Goal: Navigation & Orientation: Find specific page/section

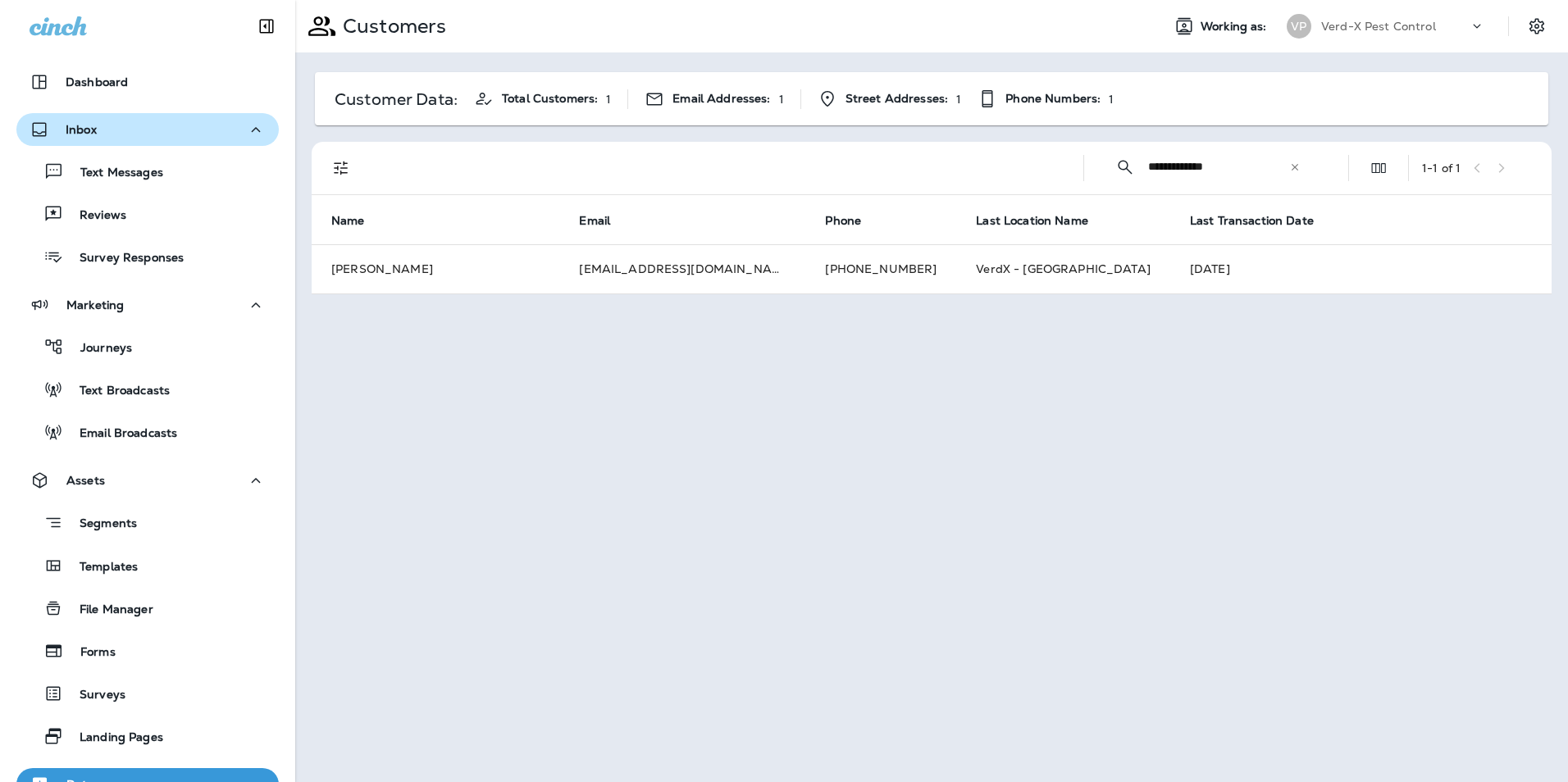
click at [95, 127] on p "Inbox" at bounding box center [81, 129] width 31 height 13
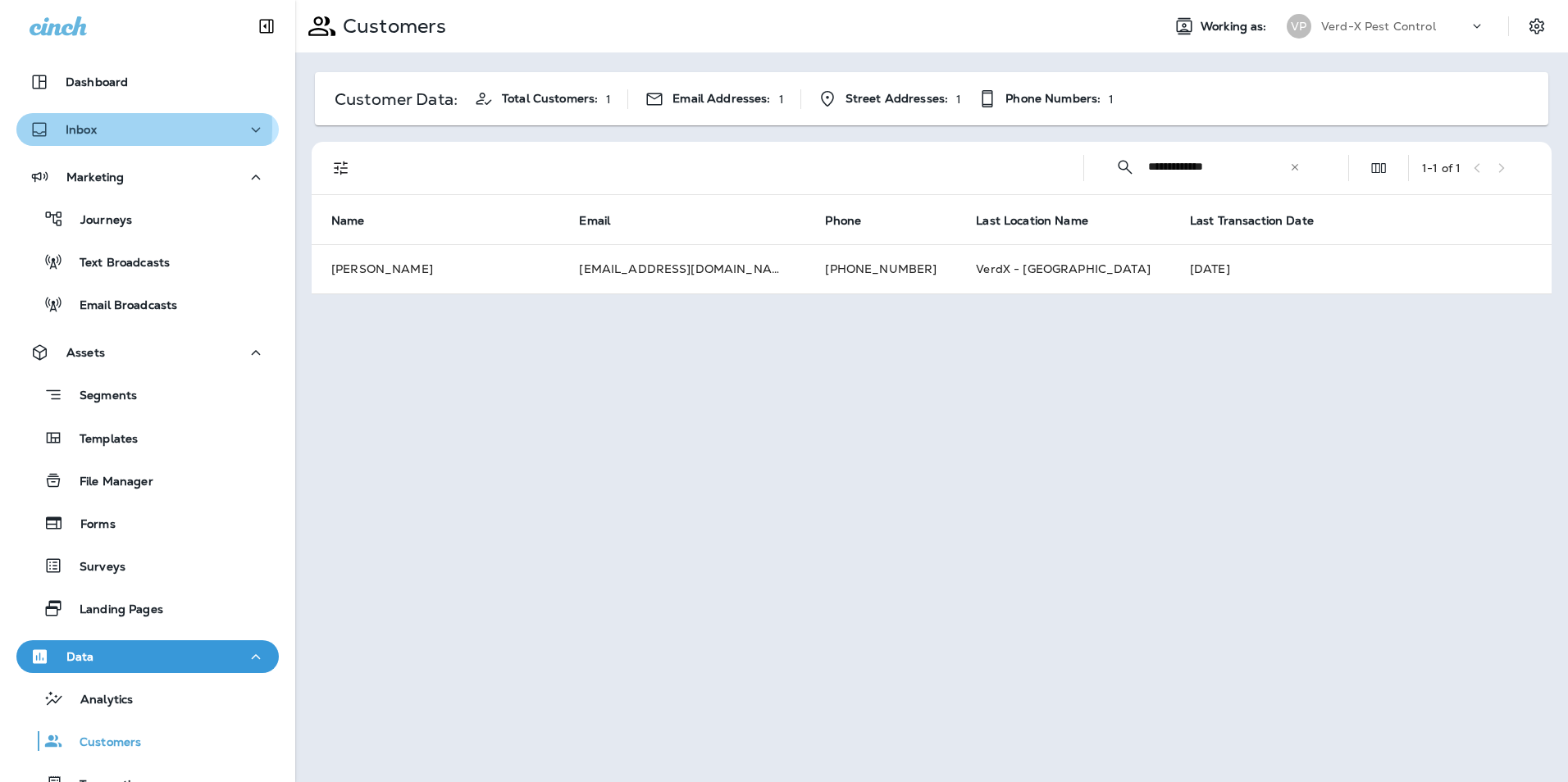
click at [95, 127] on p "Inbox" at bounding box center [81, 129] width 31 height 13
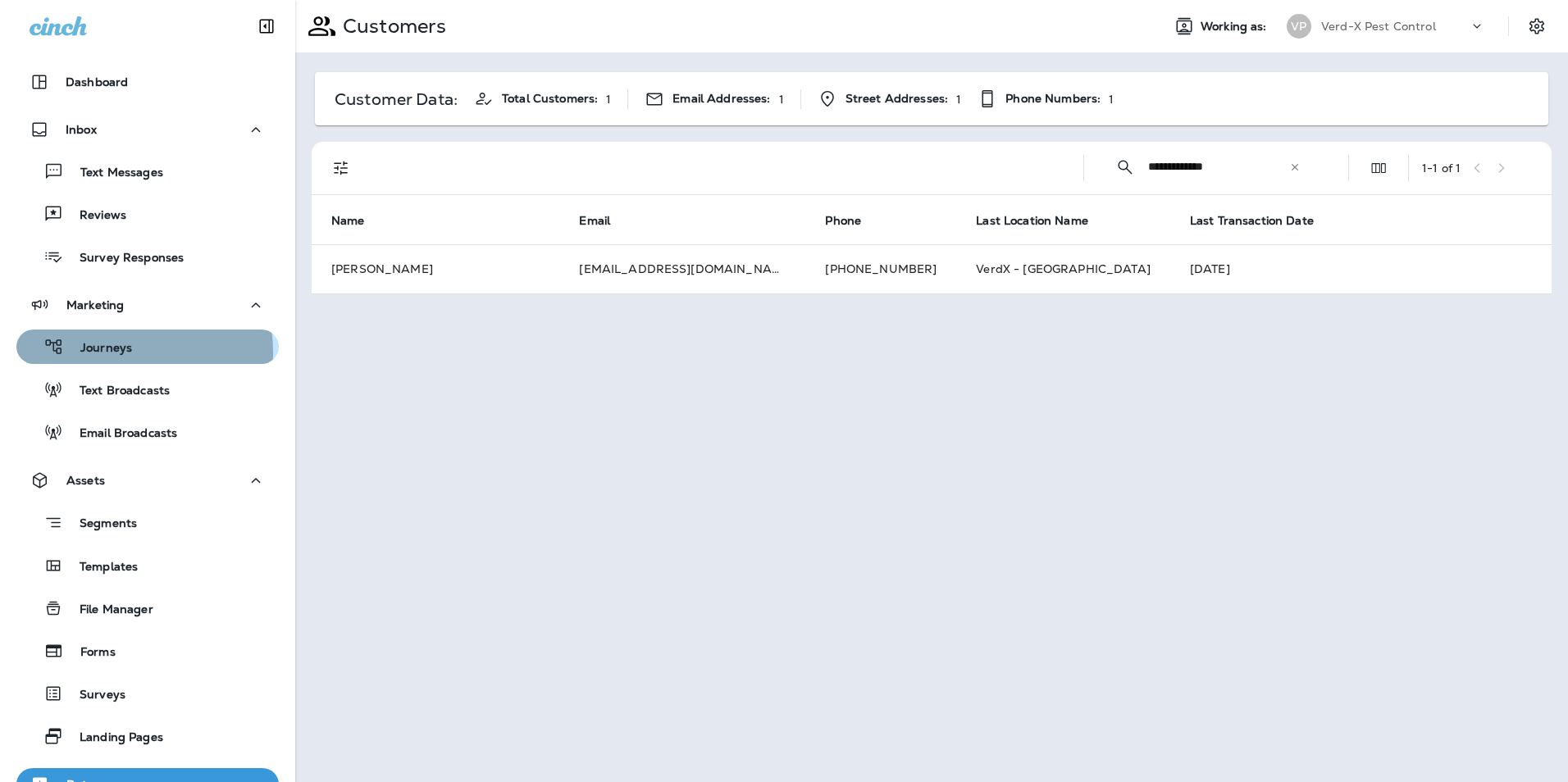
click at [98, 352] on p "Journeys" at bounding box center [98, 348] width 68 height 15
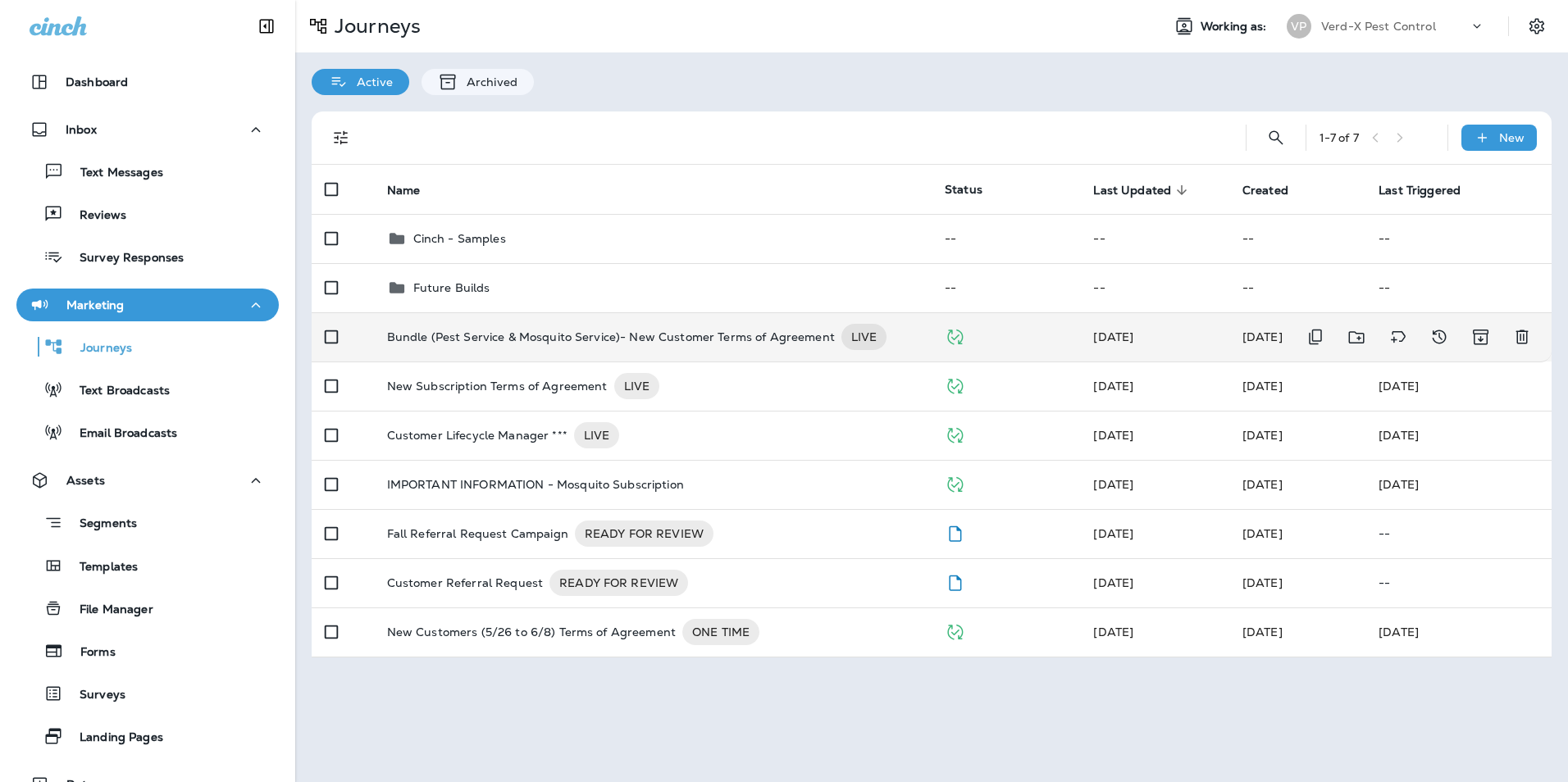
click at [527, 342] on p "Bundle (Pest Service & Mosquito Service)- New Customer Terms of Agreement" at bounding box center [611, 336] width 448 height 26
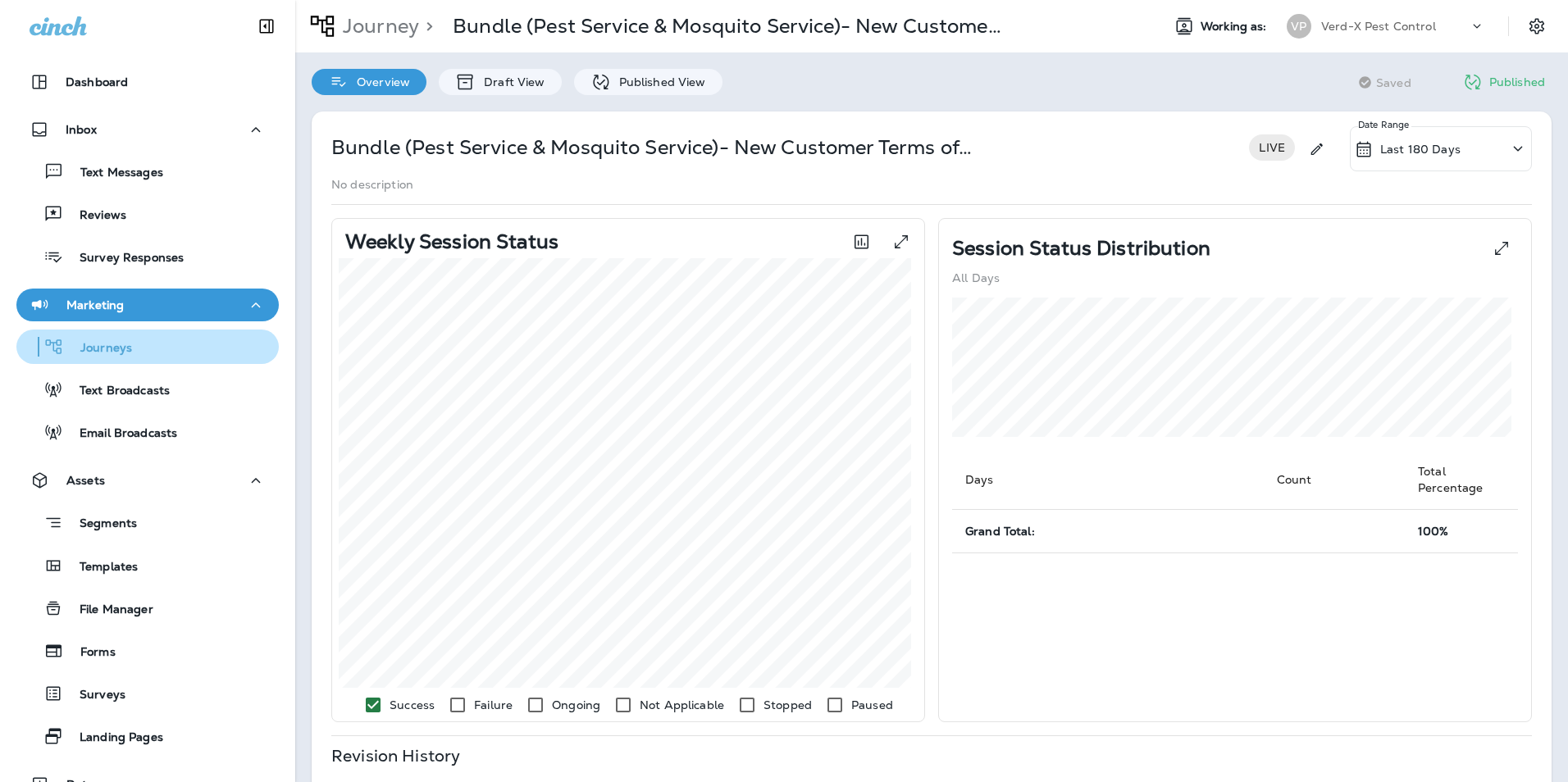
click at [96, 343] on p "Journeys" at bounding box center [98, 348] width 68 height 15
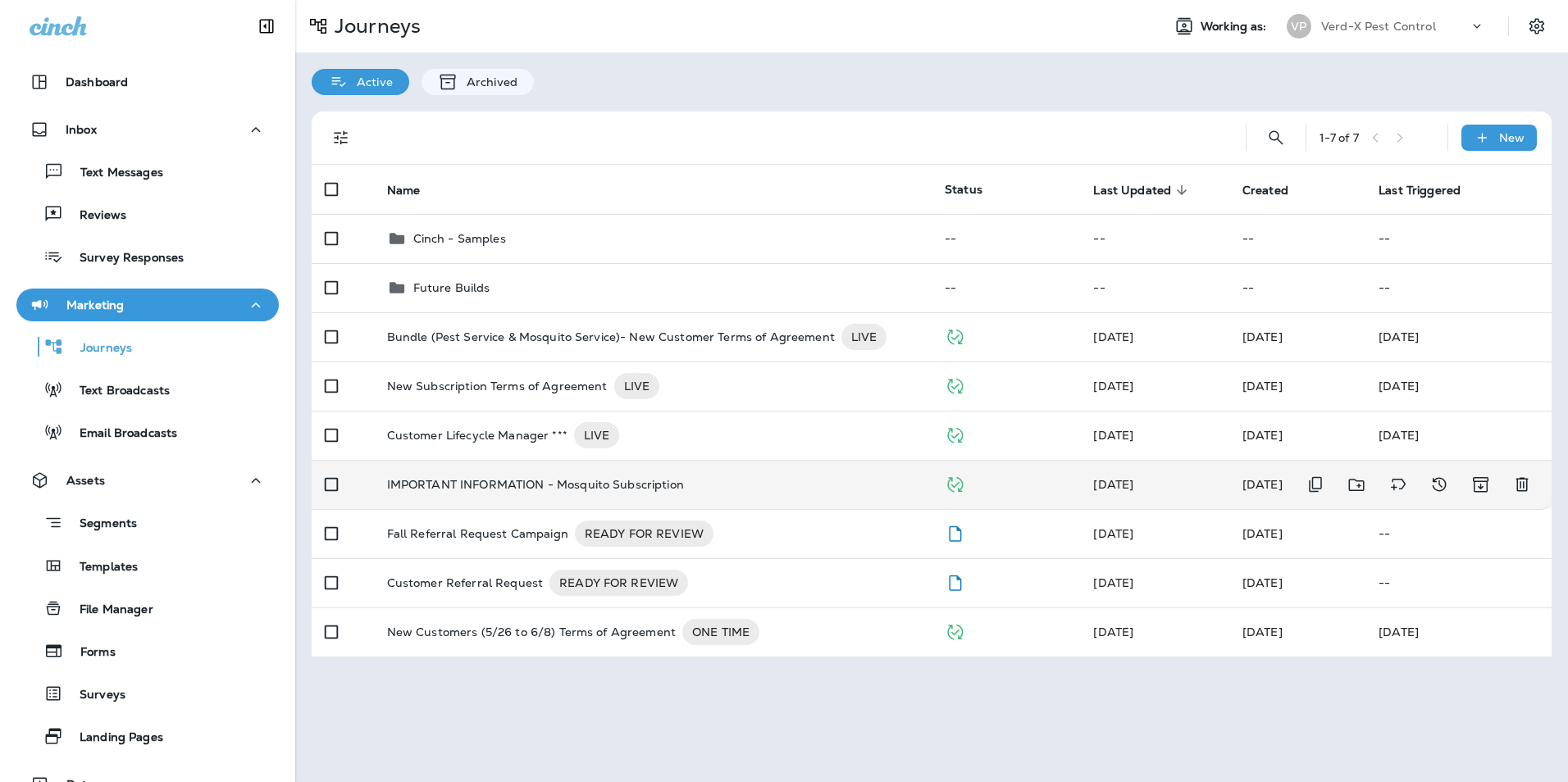
click at [467, 479] on p "IMPORTANT INFORMATION - Mosquito Subscription" at bounding box center [535, 484] width 297 height 13
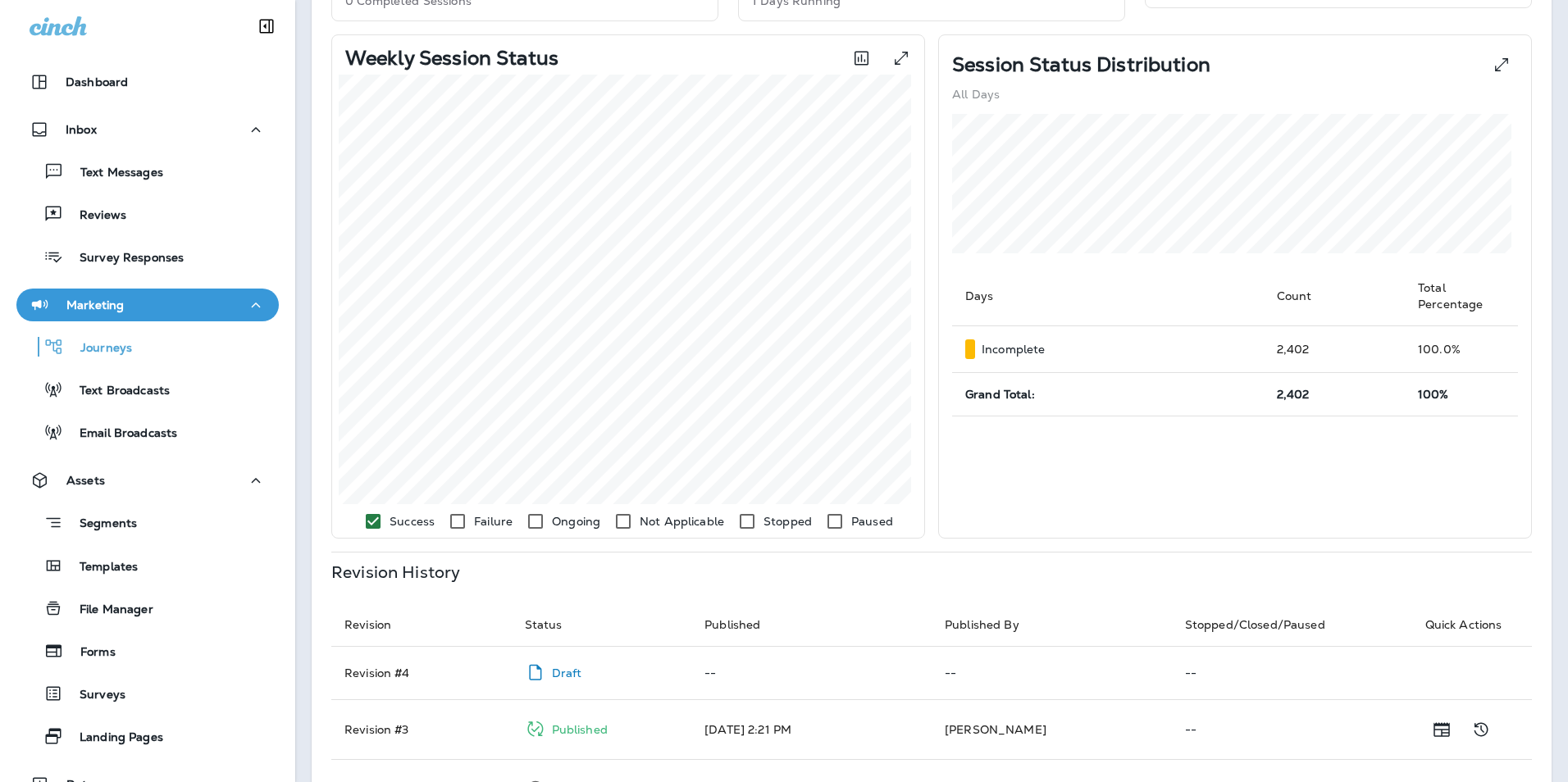
scroll to position [226, 0]
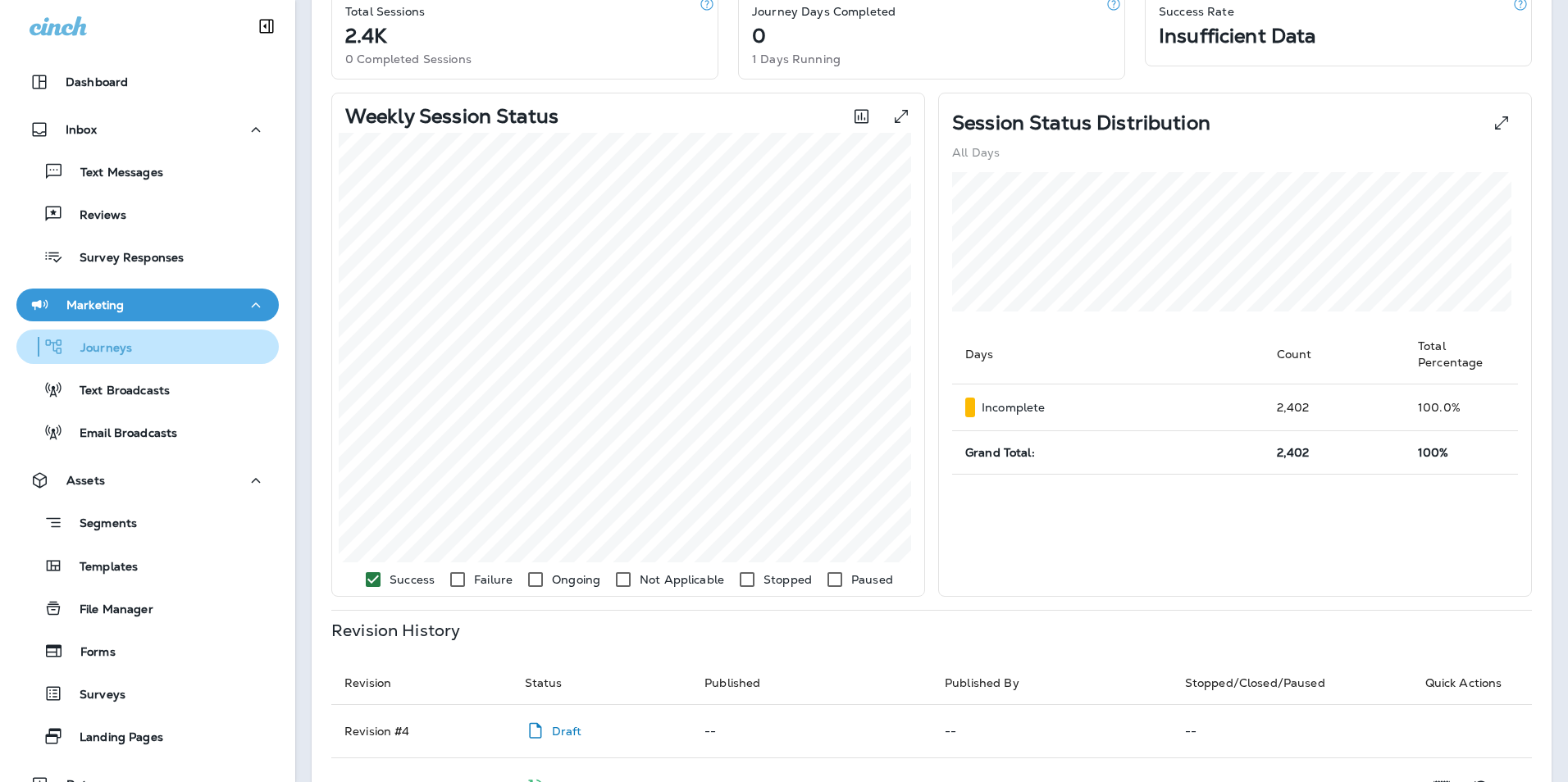
click at [127, 346] on p "Journeys" at bounding box center [98, 348] width 68 height 15
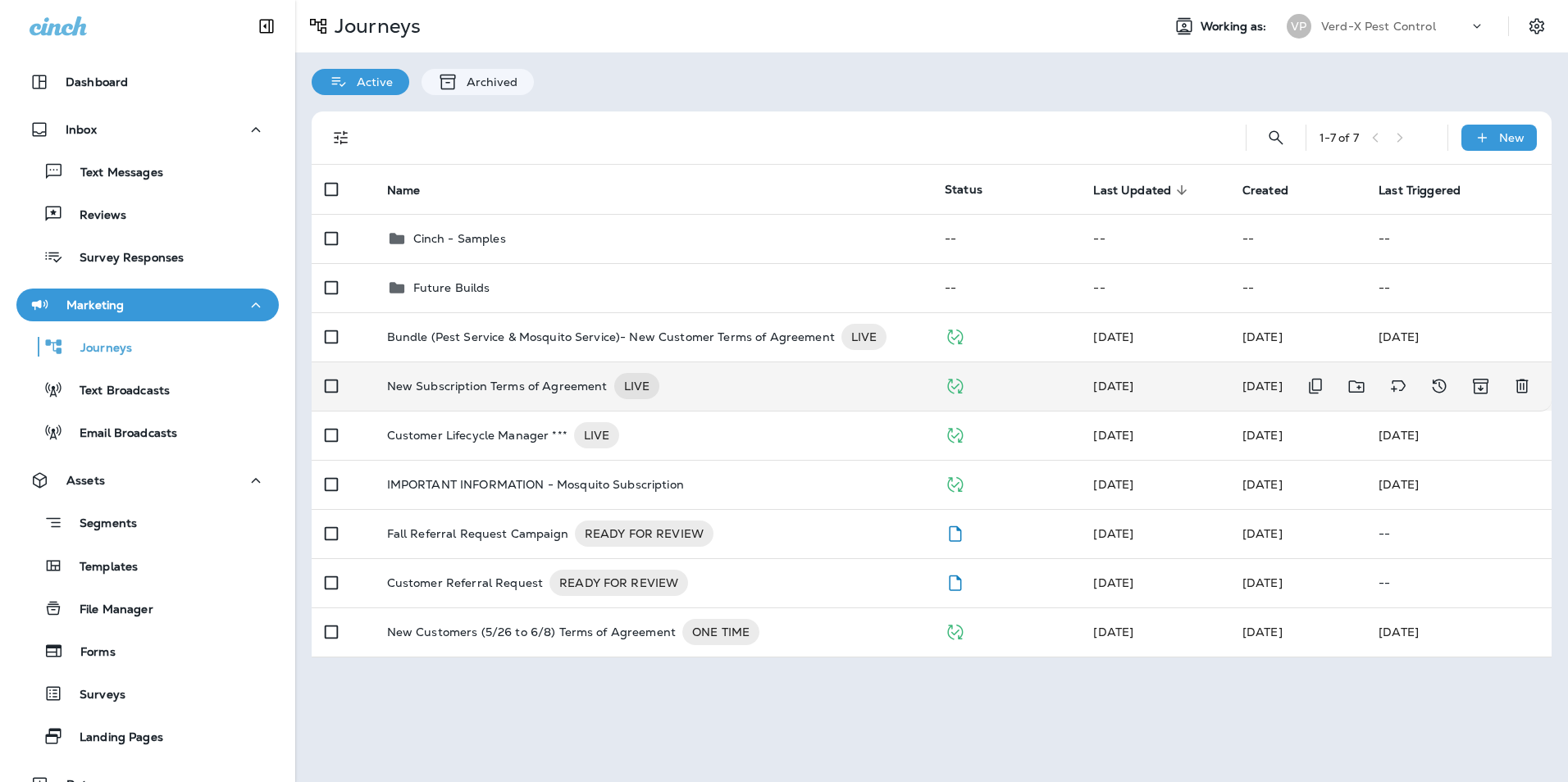
click at [481, 391] on p "New Subscription Terms of Agreement" at bounding box center [497, 385] width 220 height 26
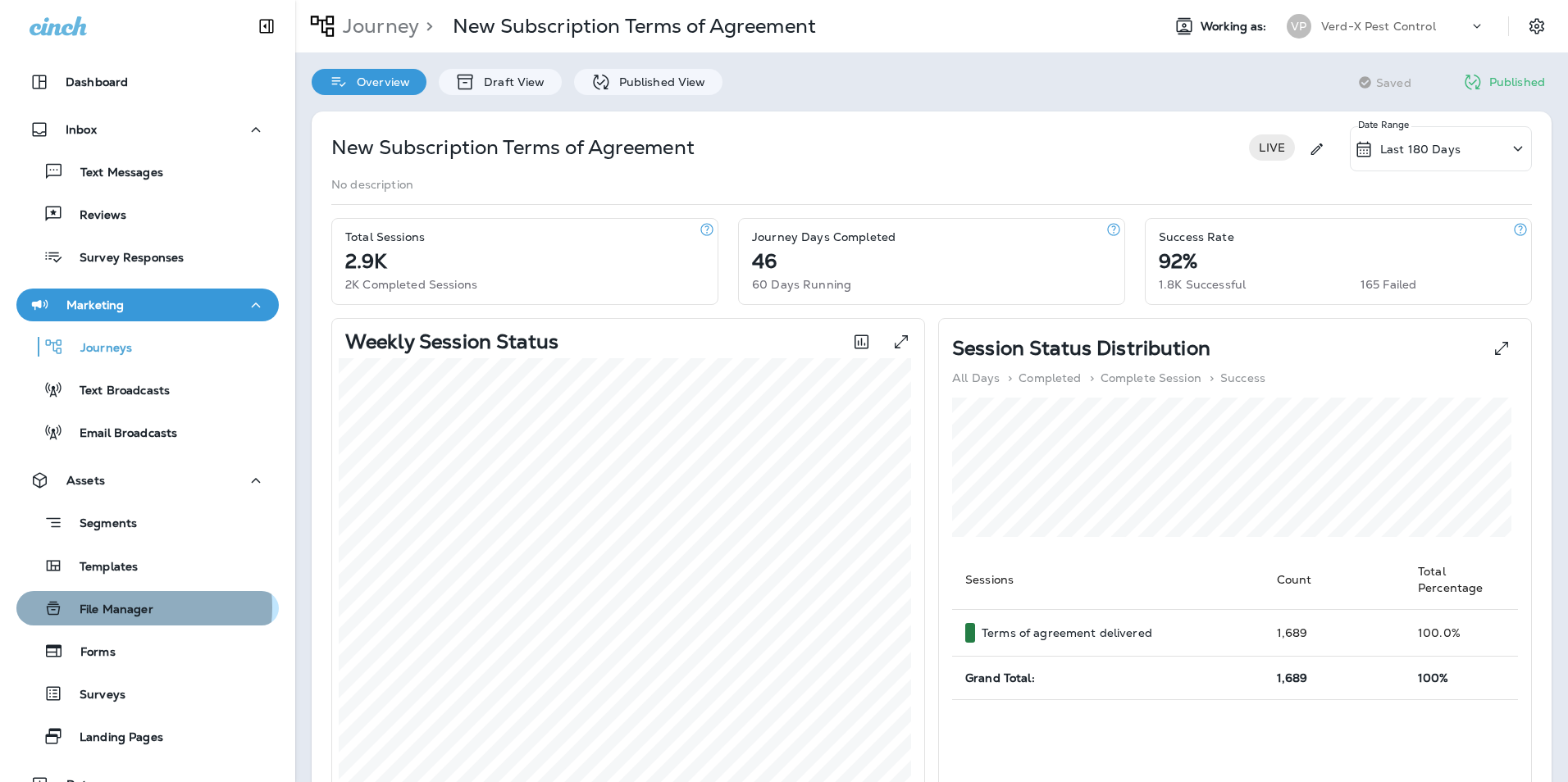
click at [120, 607] on p "File Manager" at bounding box center [108, 610] width 90 height 15
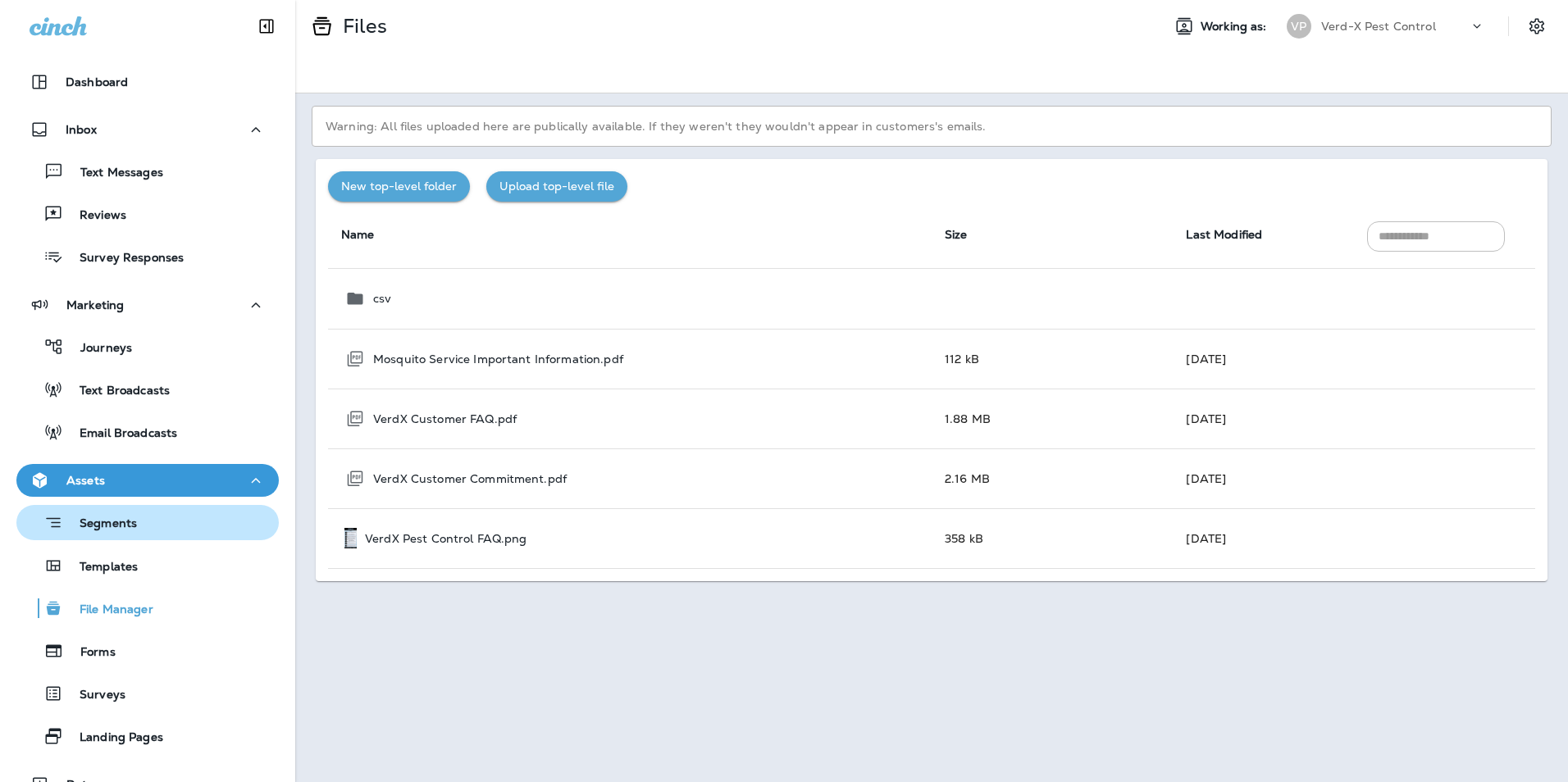
scroll to position [164, 0]
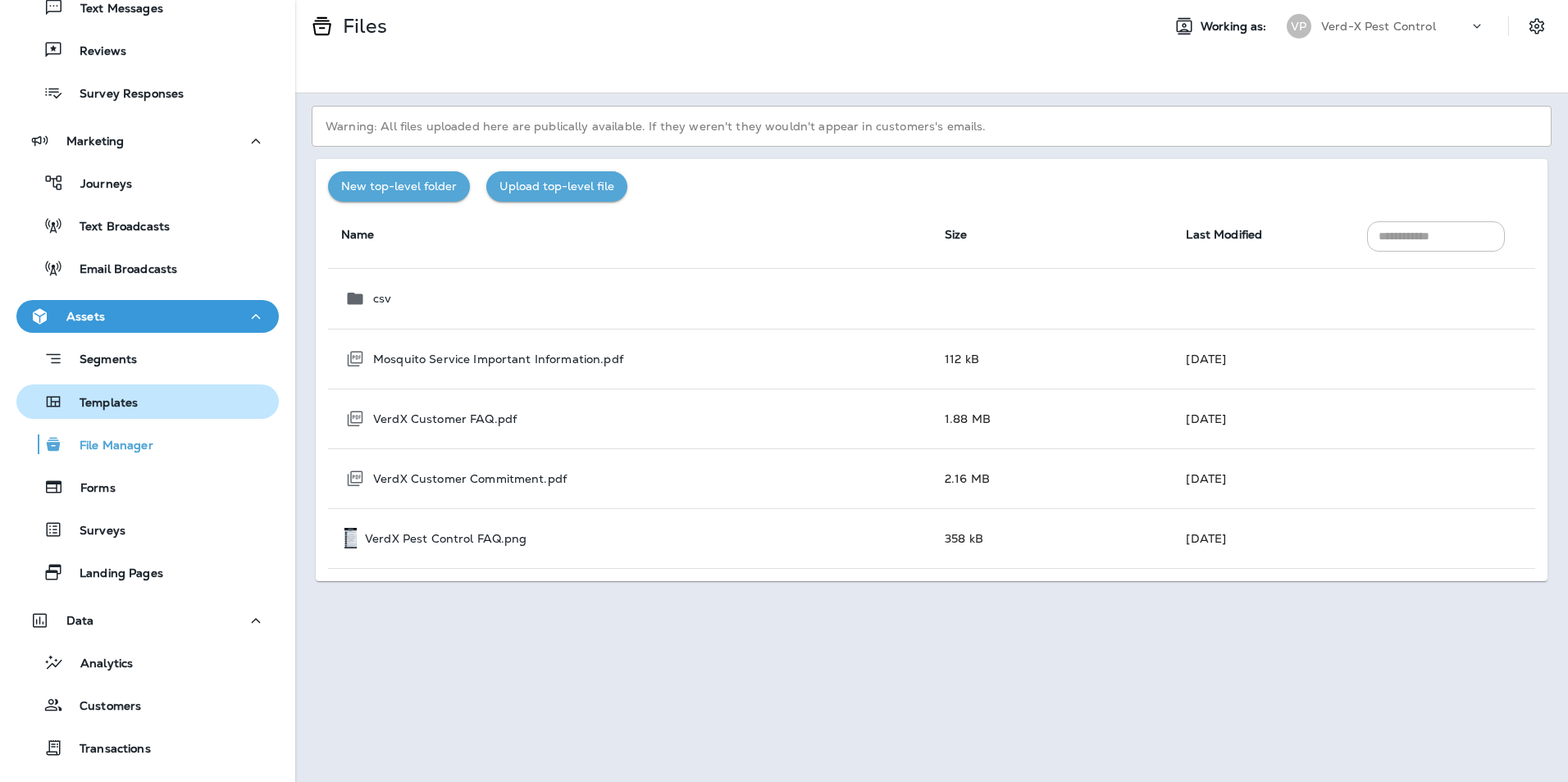
click at [92, 411] on p "Templates" at bounding box center [101, 403] width 75 height 15
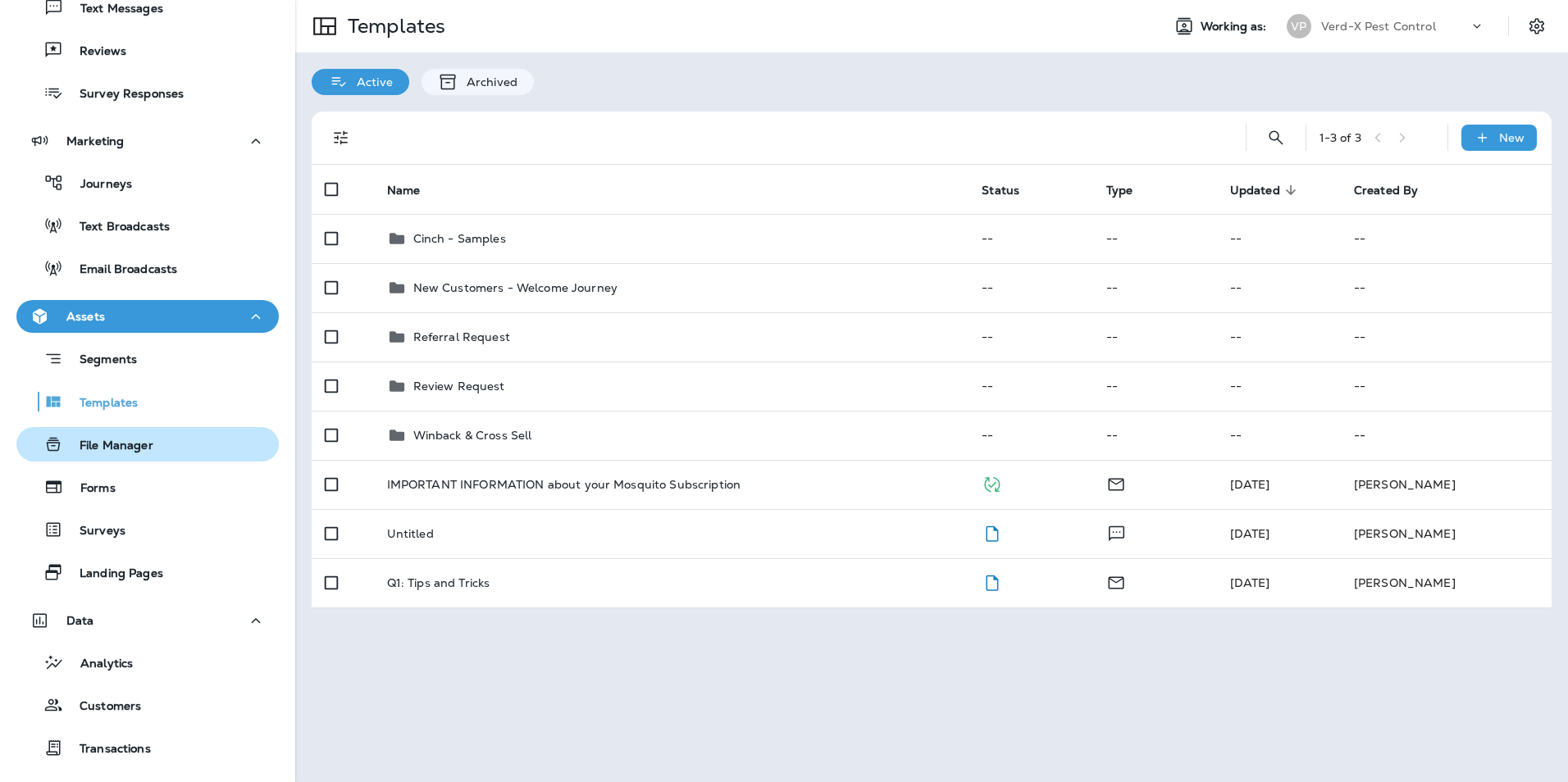
click at [120, 453] on p "File Manager" at bounding box center [108, 446] width 90 height 15
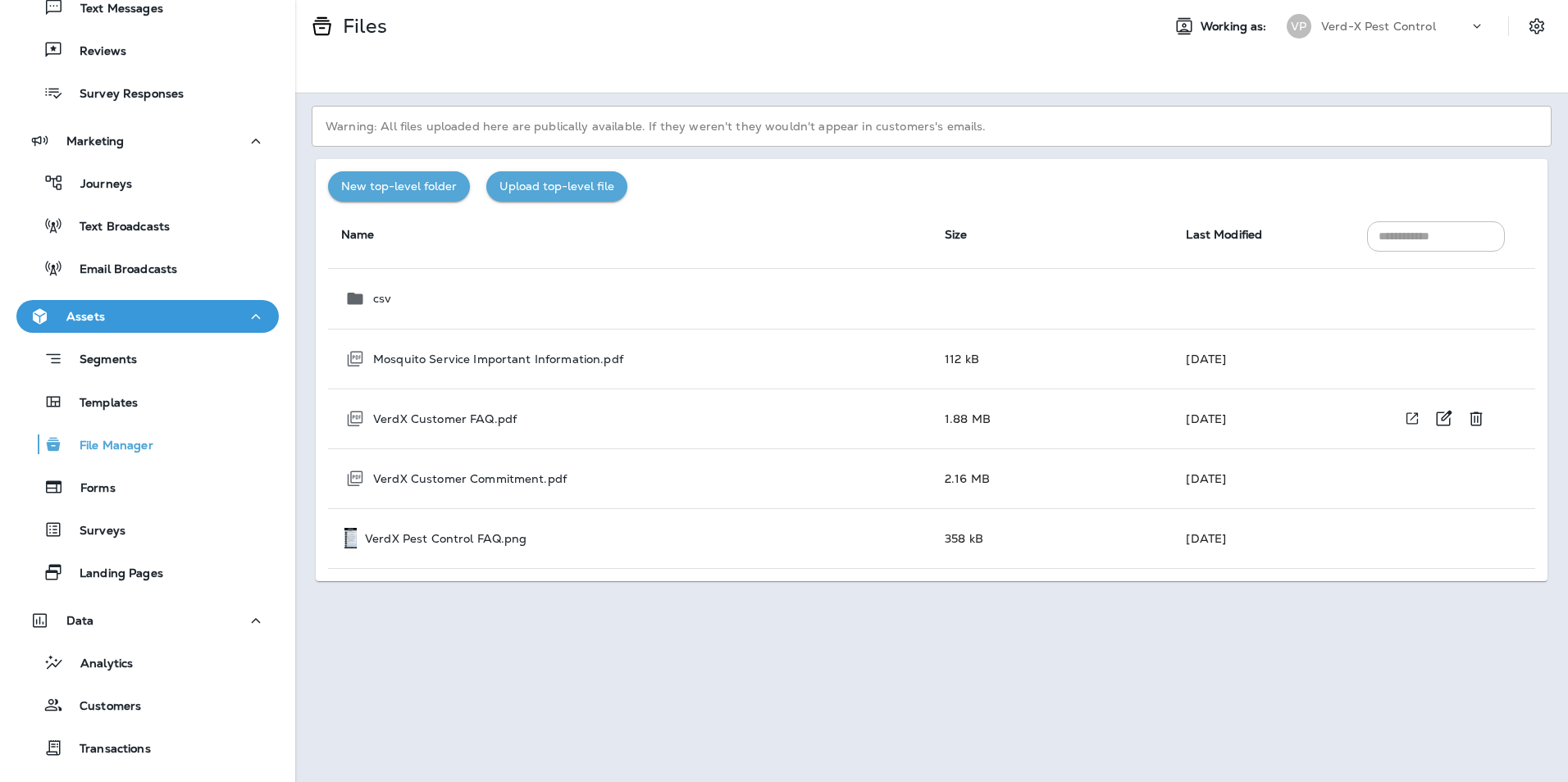
click at [506, 413] on p "VerdX Customer FAQ.pdf" at bounding box center [444, 418] width 144 height 13
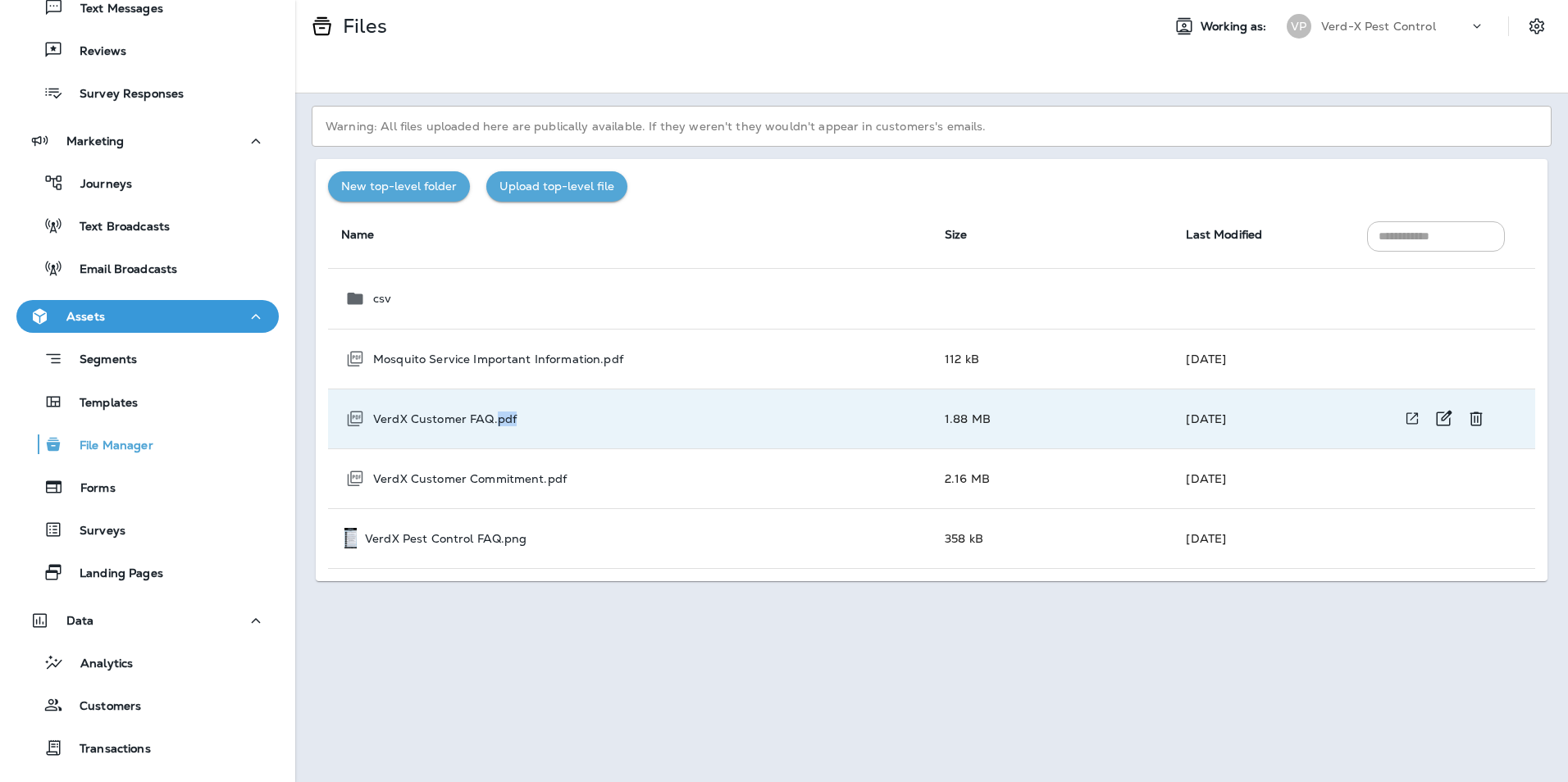
click at [506, 413] on p "VerdX Customer FAQ.pdf" at bounding box center [444, 418] width 144 height 13
drag, startPoint x: 506, startPoint y: 413, endPoint x: 428, endPoint y: 424, distance: 78.8
click at [428, 424] on p "VerdX Customer FAQ.pdf" at bounding box center [444, 418] width 144 height 13
click at [486, 537] on p "VerdX Pest Control FAQ.png" at bounding box center [446, 539] width 162 height 13
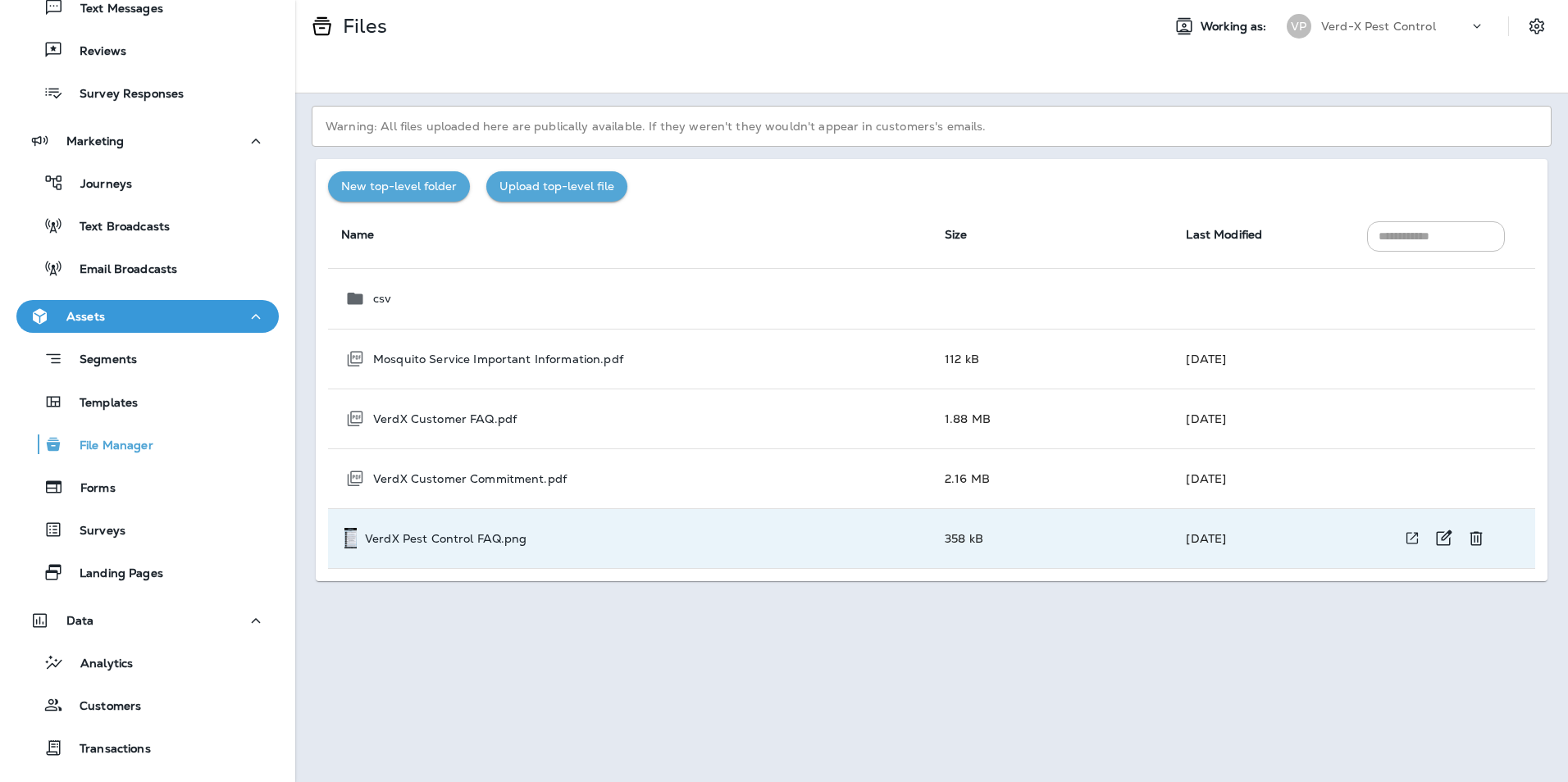
click at [486, 537] on p "VerdX Pest Control FAQ.png" at bounding box center [446, 539] width 162 height 13
drag, startPoint x: 486, startPoint y: 537, endPoint x: 422, endPoint y: 541, distance: 64.1
click at [422, 541] on p "VerdX Pest Control FAQ.png" at bounding box center [446, 539] width 162 height 13
click at [351, 541] on img at bounding box center [351, 538] width 12 height 21
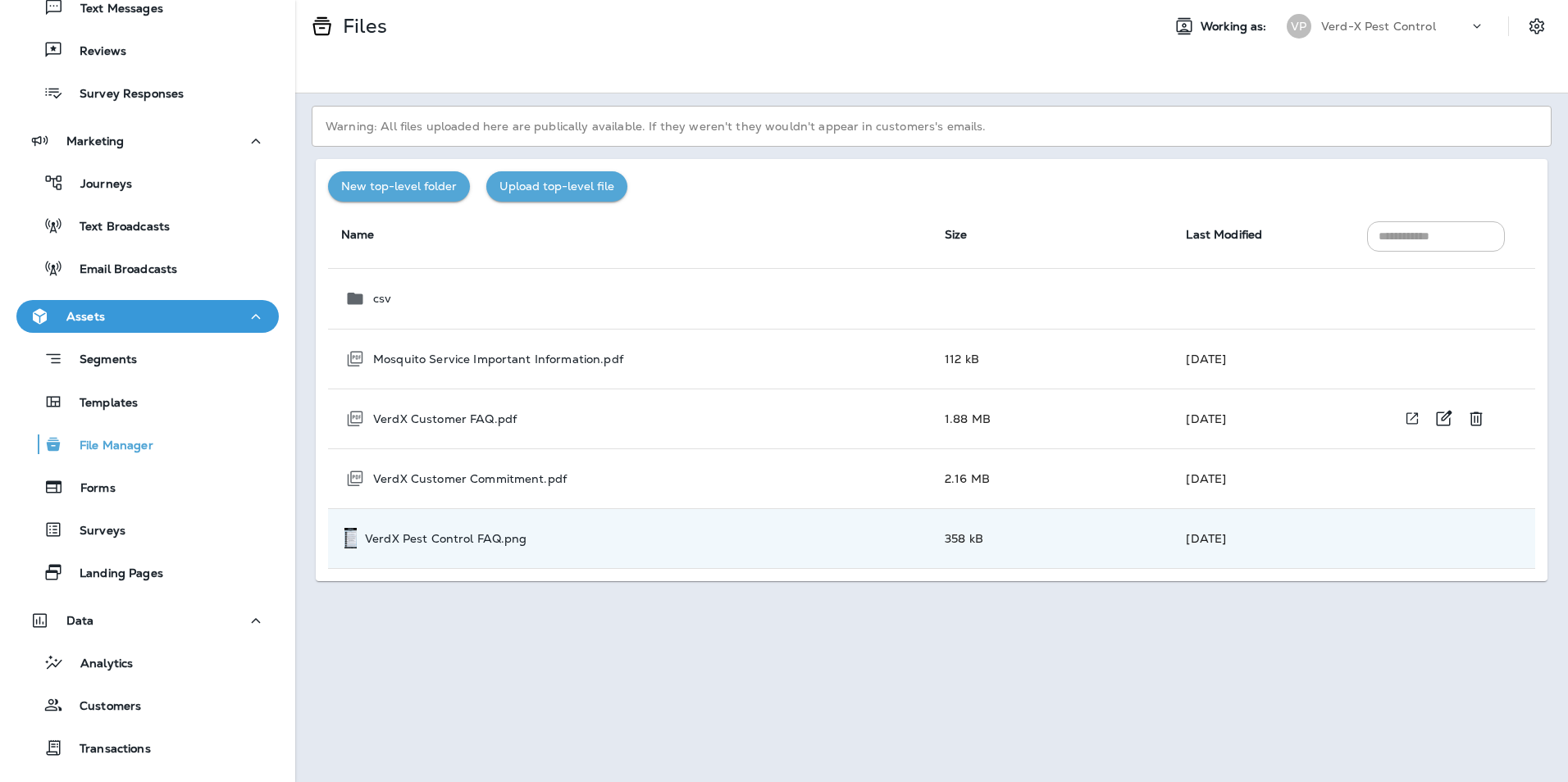
click at [474, 416] on p "VerdX Customer FAQ.pdf" at bounding box center [444, 418] width 144 height 13
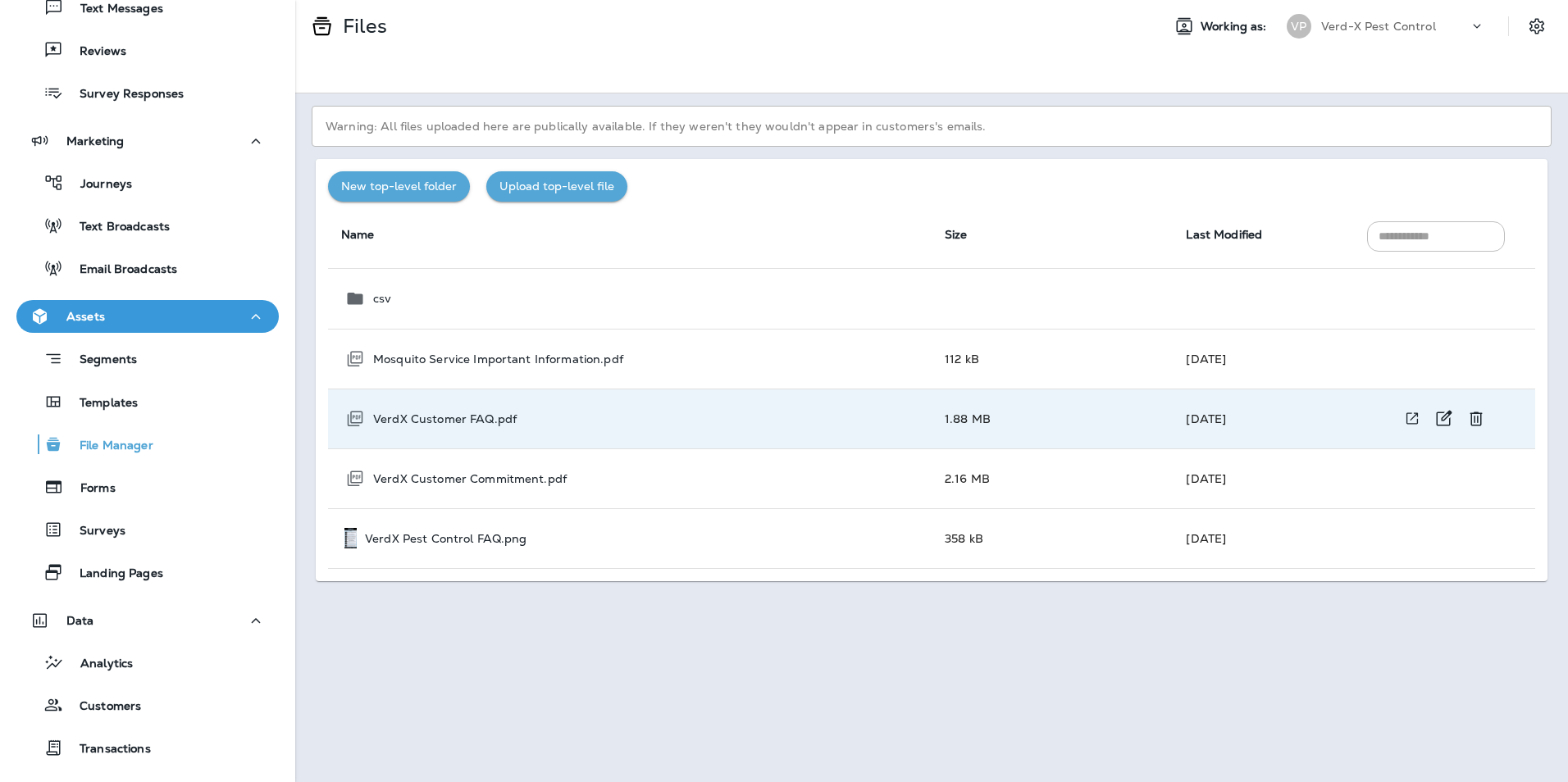
click at [474, 416] on p "VerdX Customer FAQ.pdf" at bounding box center [444, 418] width 144 height 13
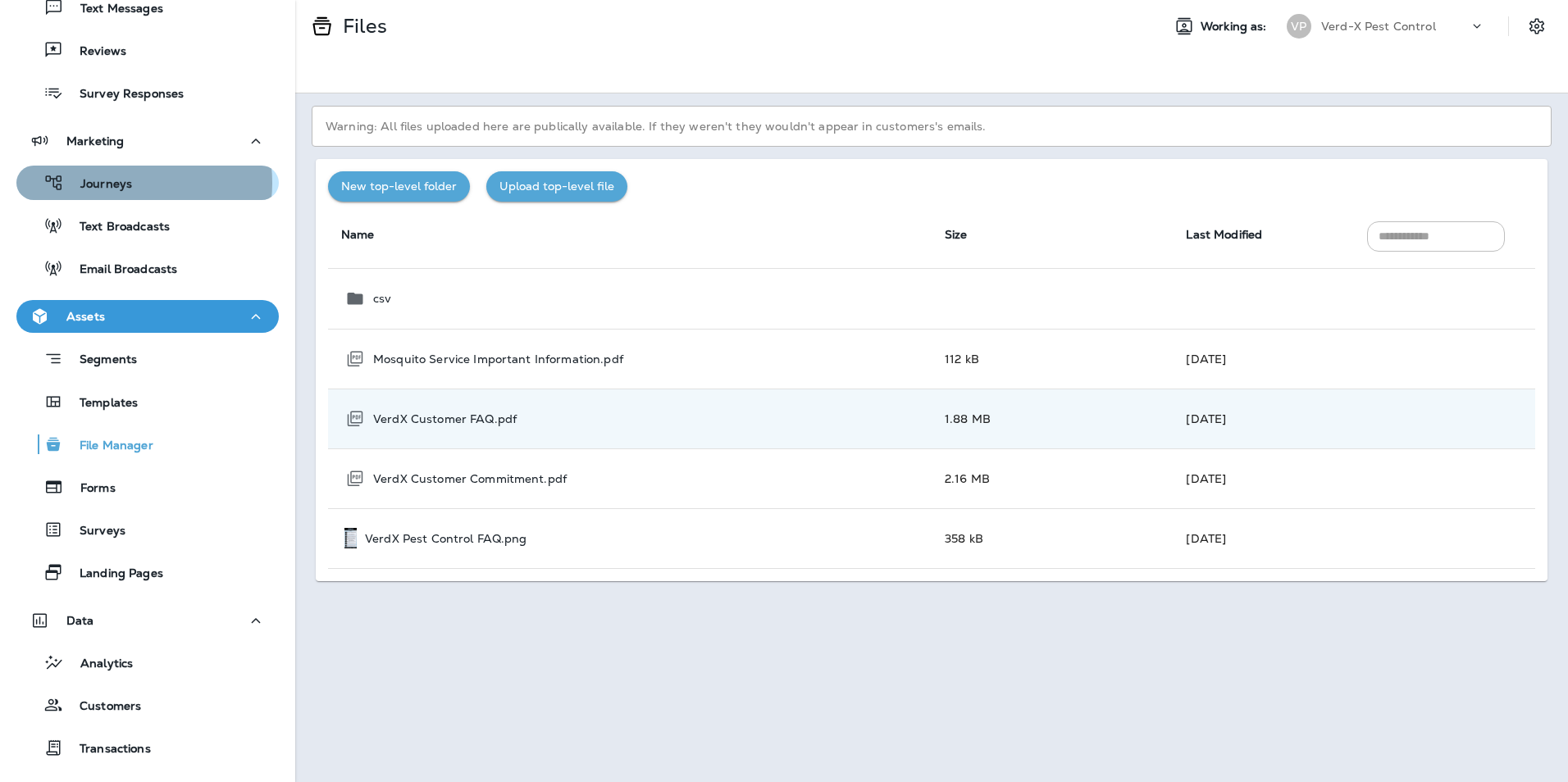
click at [117, 182] on p "Journeys" at bounding box center [98, 185] width 68 height 15
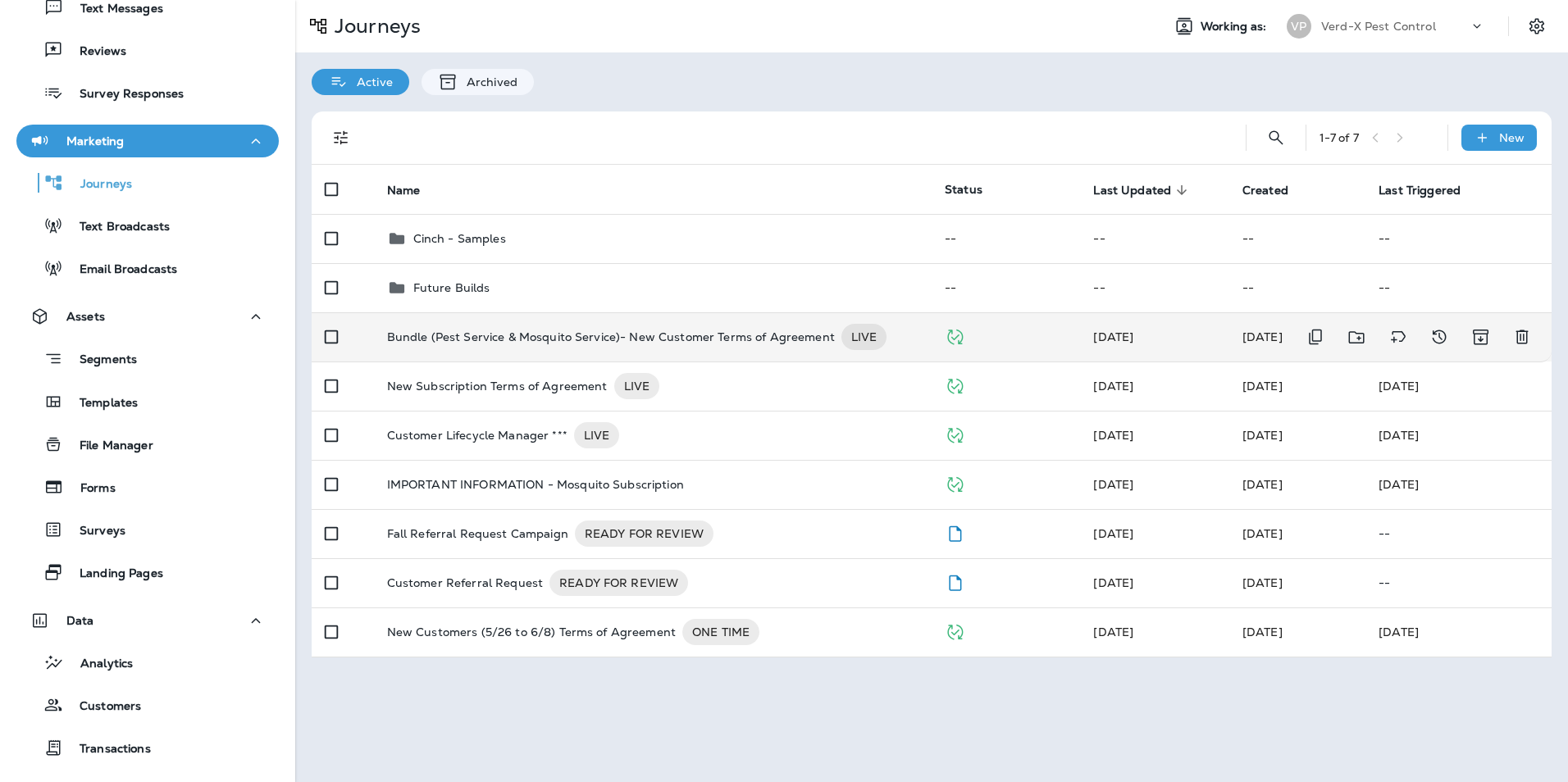
click at [593, 336] on p "Bundle (Pest Service & Mosquito Service)- New Customer Terms of Agreement" at bounding box center [611, 336] width 448 height 26
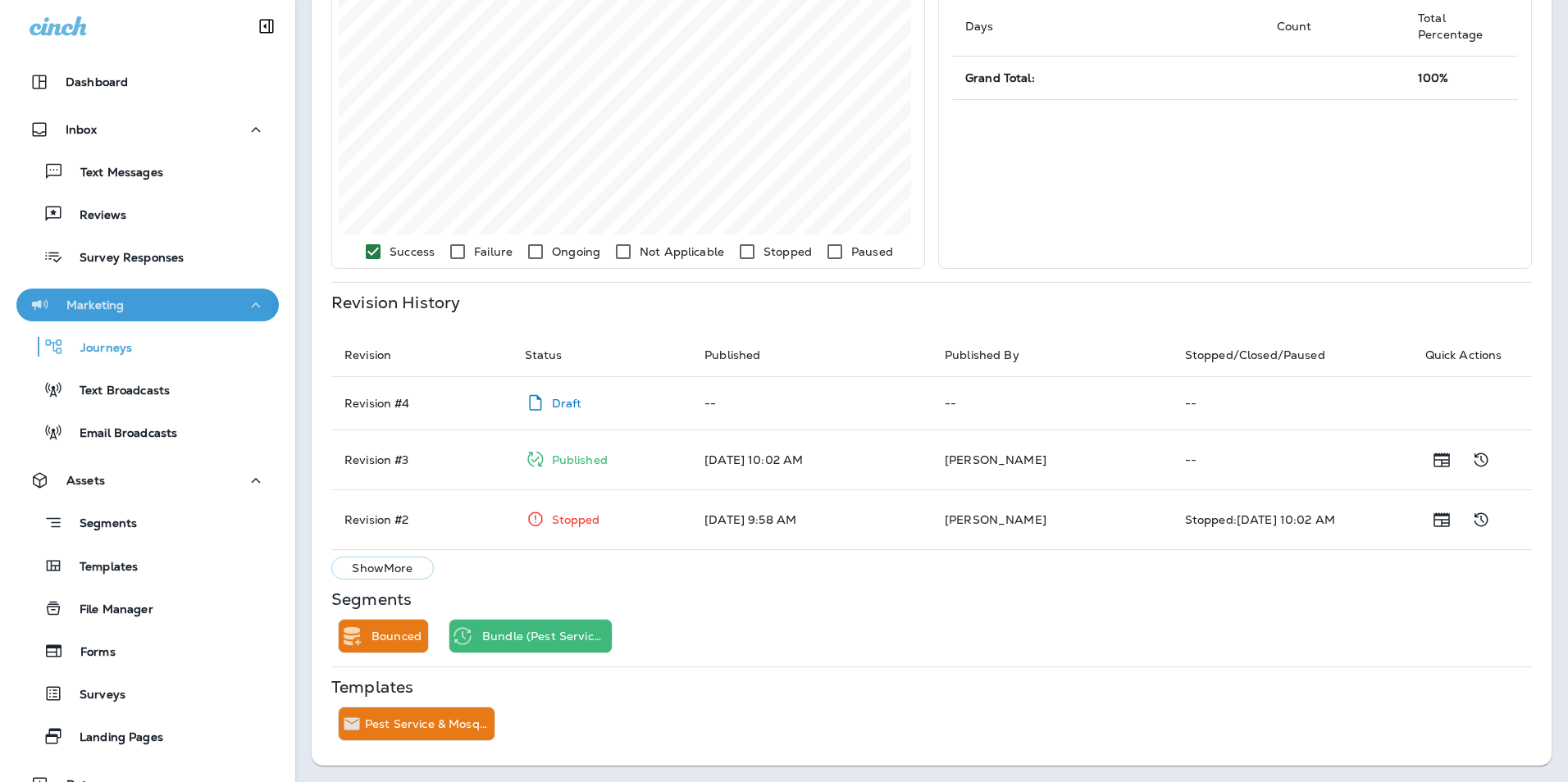
click at [111, 306] on p "Marketing" at bounding box center [95, 305] width 57 height 13
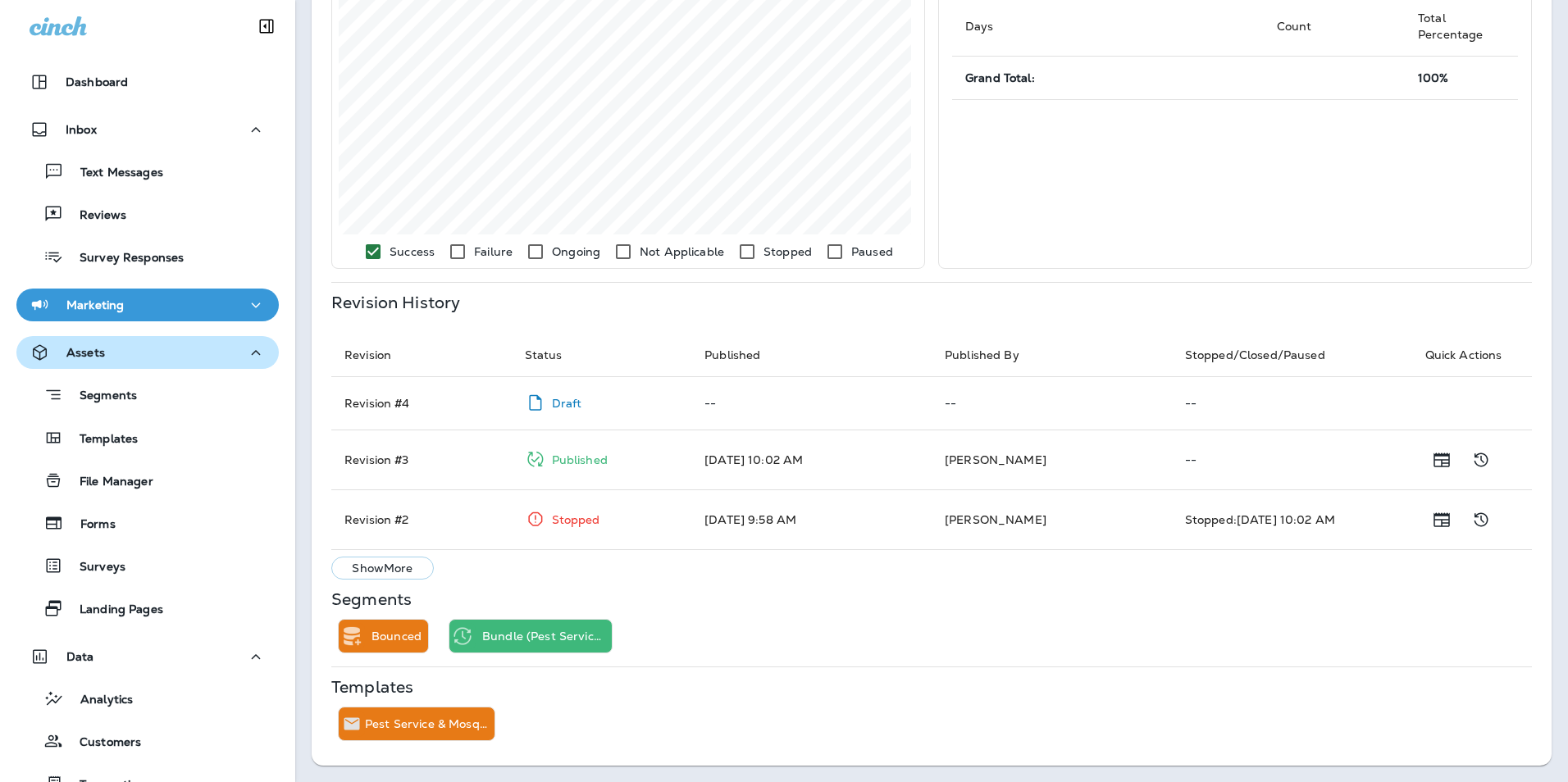
click at [97, 350] on p "Assets" at bounding box center [85, 352] width 38 height 13
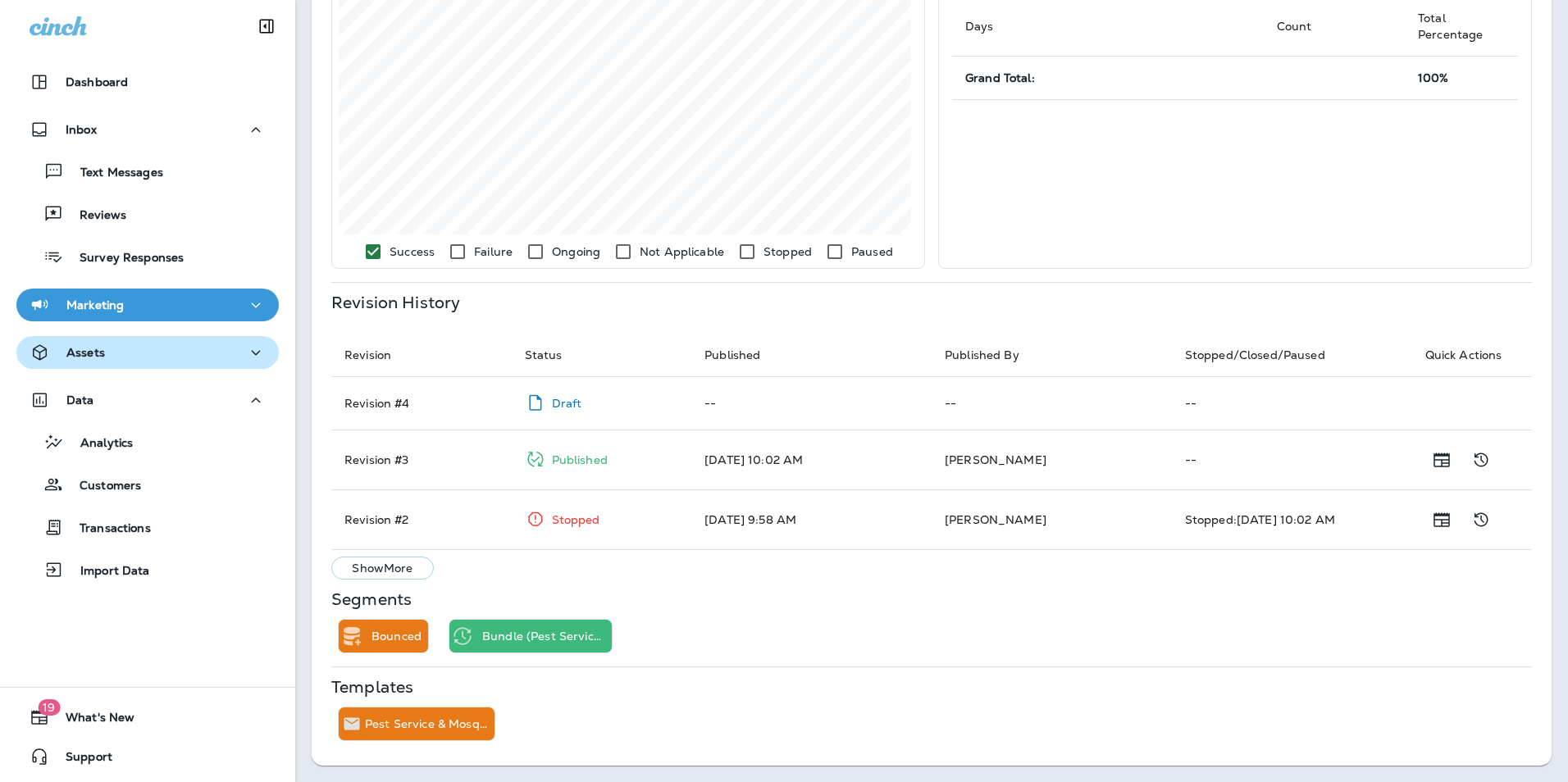
click at [104, 358] on div "Assets" at bounding box center [147, 352] width 236 height 21
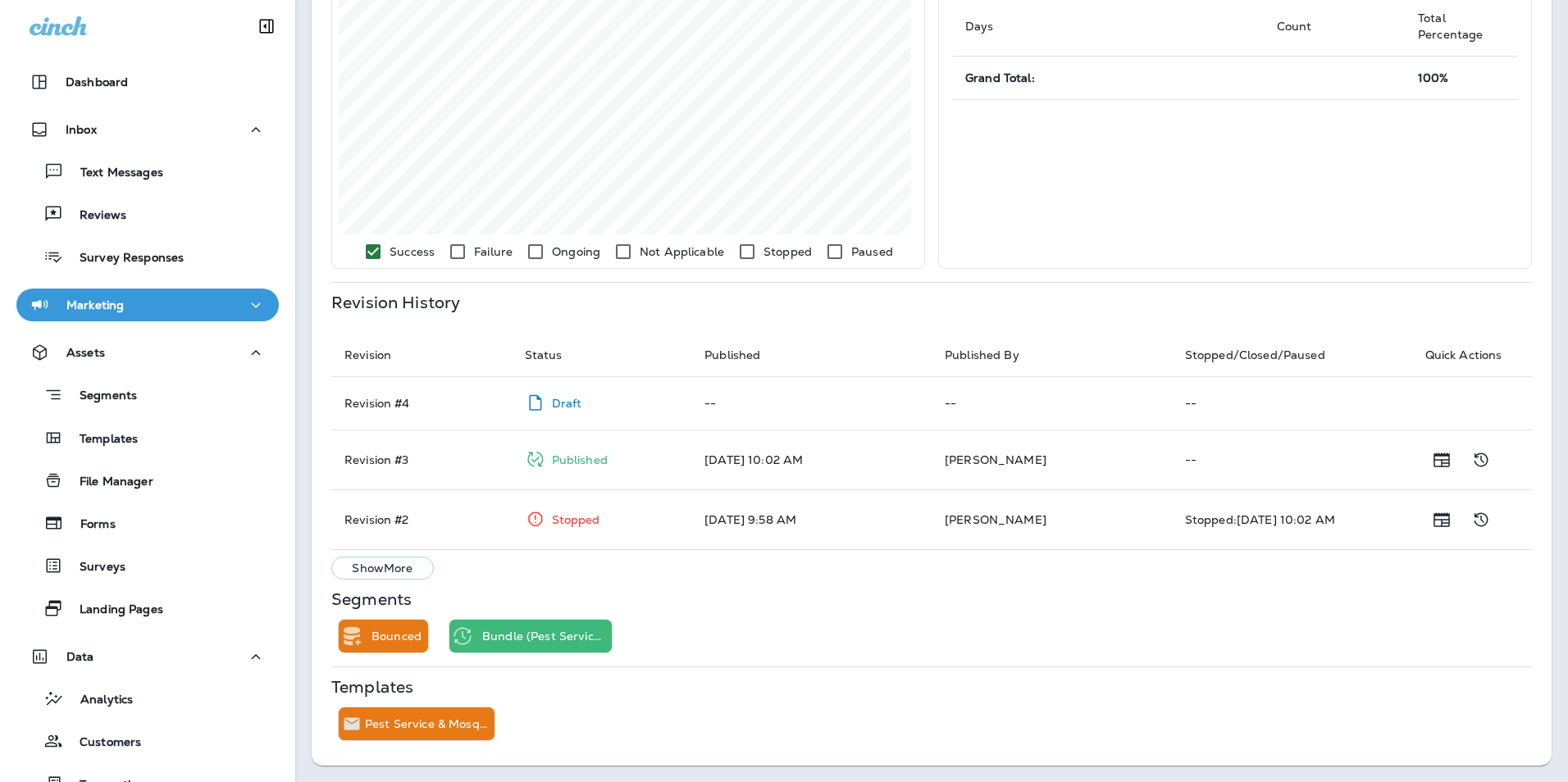
click at [111, 291] on button "Marketing" at bounding box center [147, 305] width 262 height 33
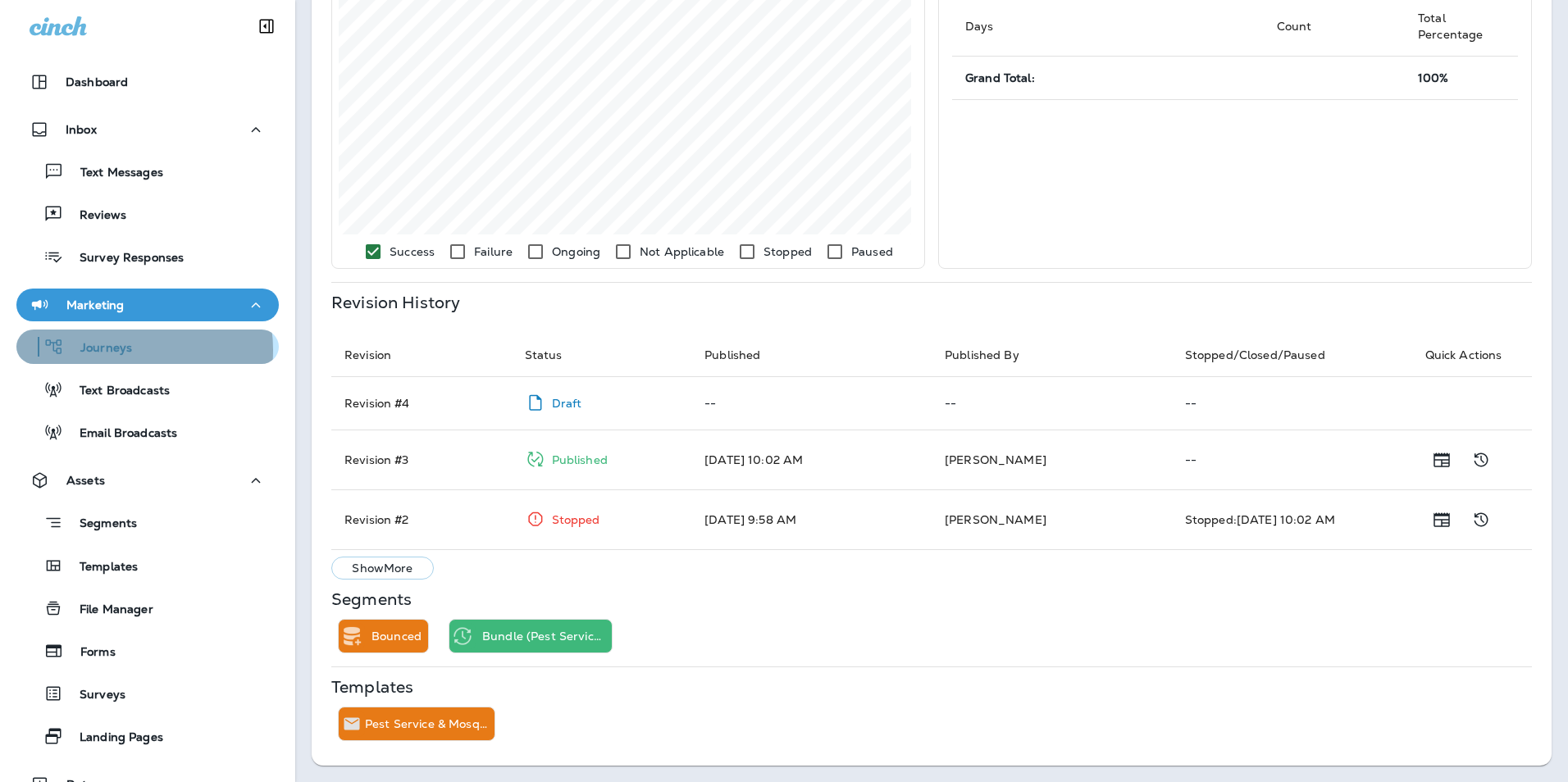
click at [118, 350] on p "Journeys" at bounding box center [98, 348] width 68 height 15
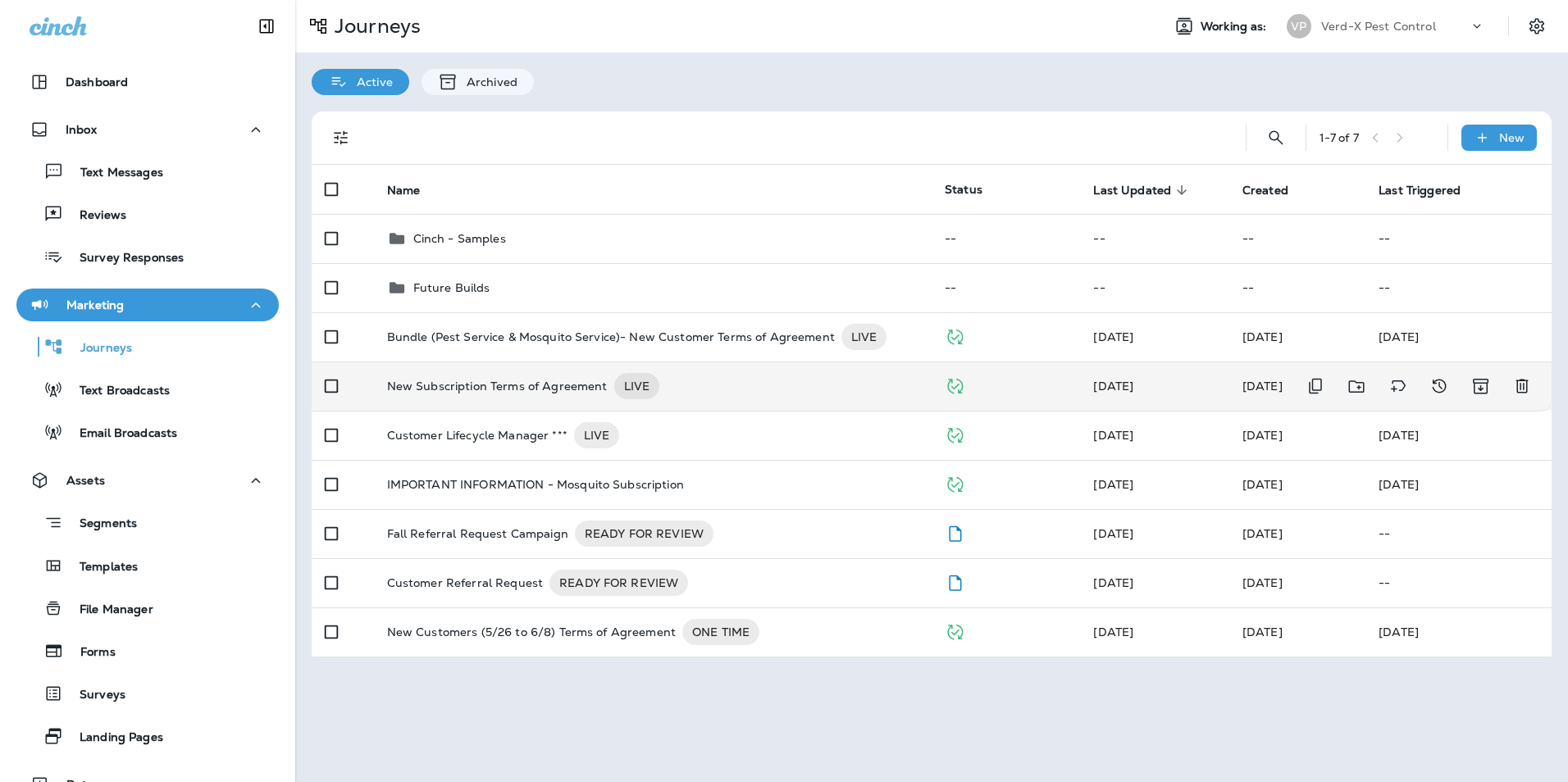
click at [527, 384] on p "New Subscription Terms of Agreement" at bounding box center [497, 385] width 220 height 26
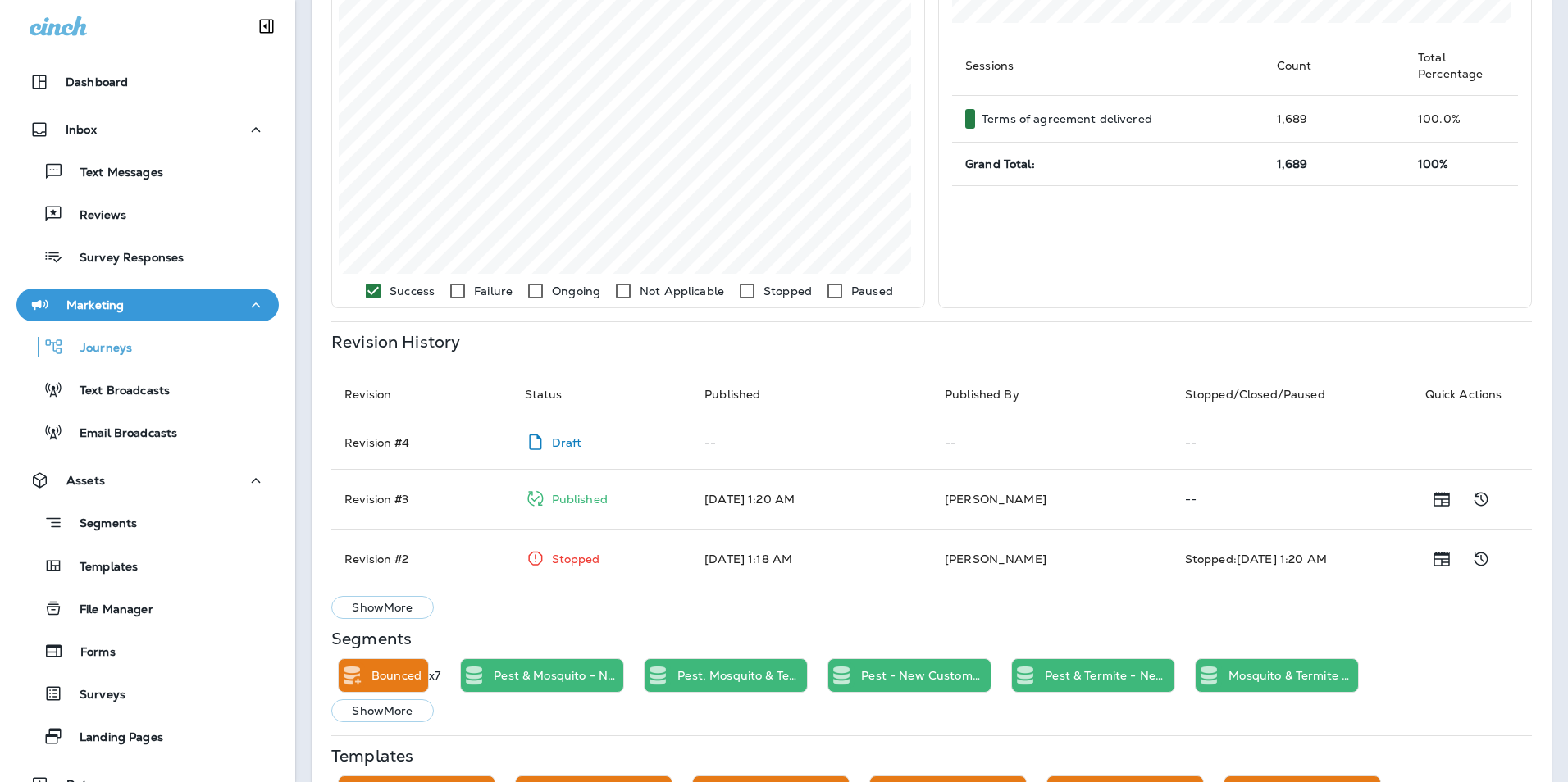
scroll to position [531, 0]
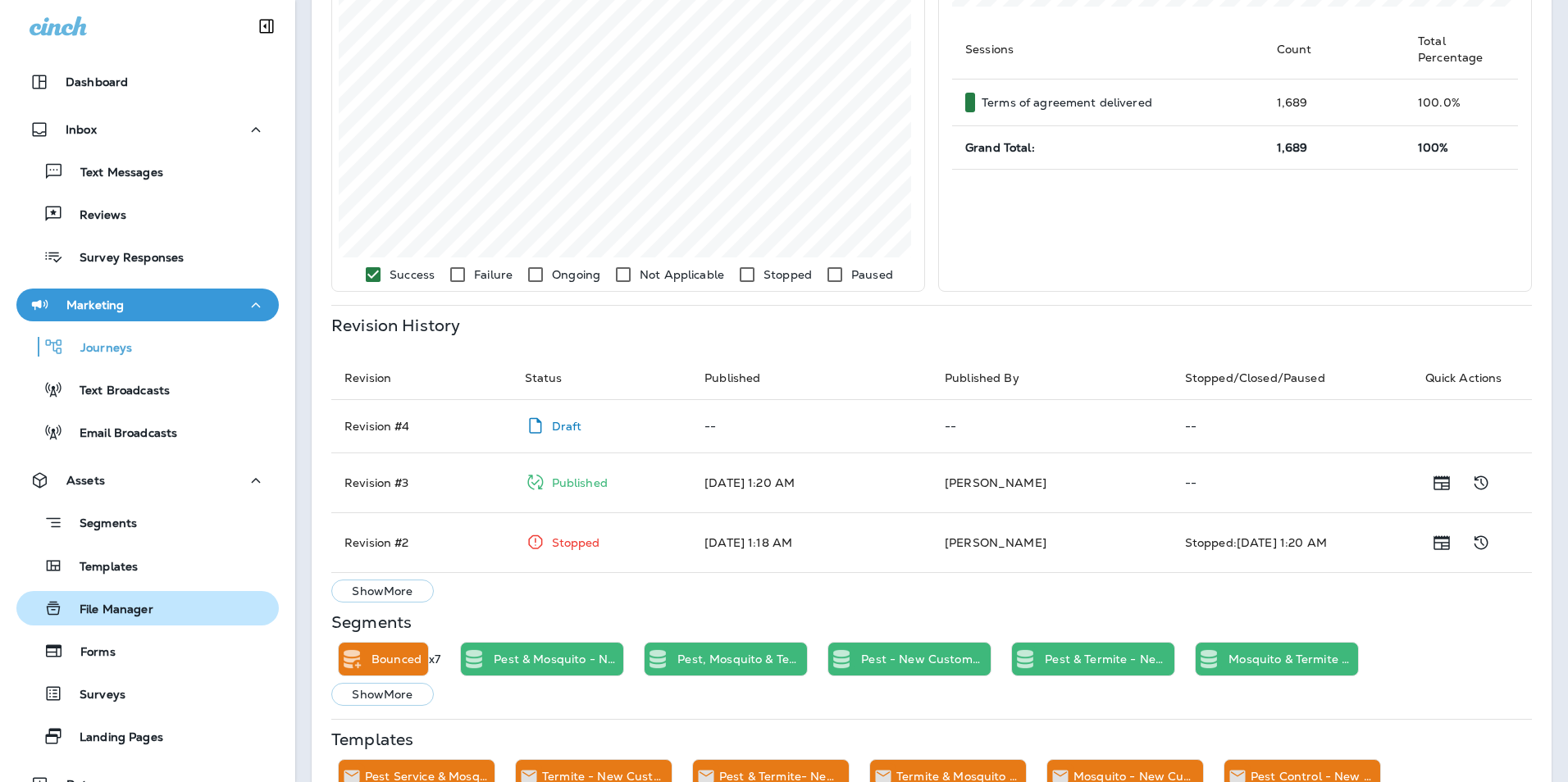
click at [134, 613] on p "File Manager" at bounding box center [108, 610] width 90 height 15
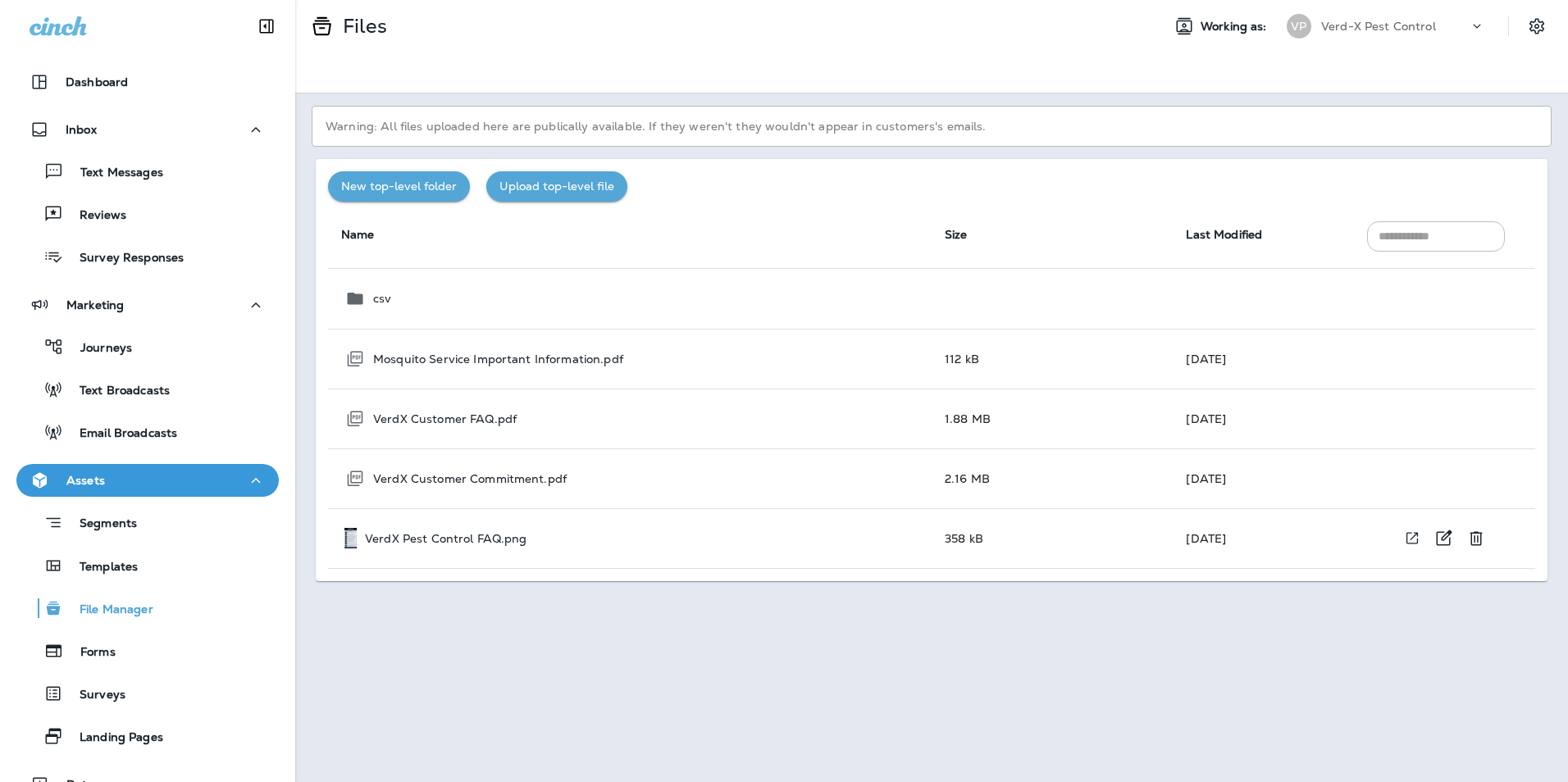
click at [442, 540] on p "VerdX Pest Control FAQ.png" at bounding box center [446, 539] width 162 height 13
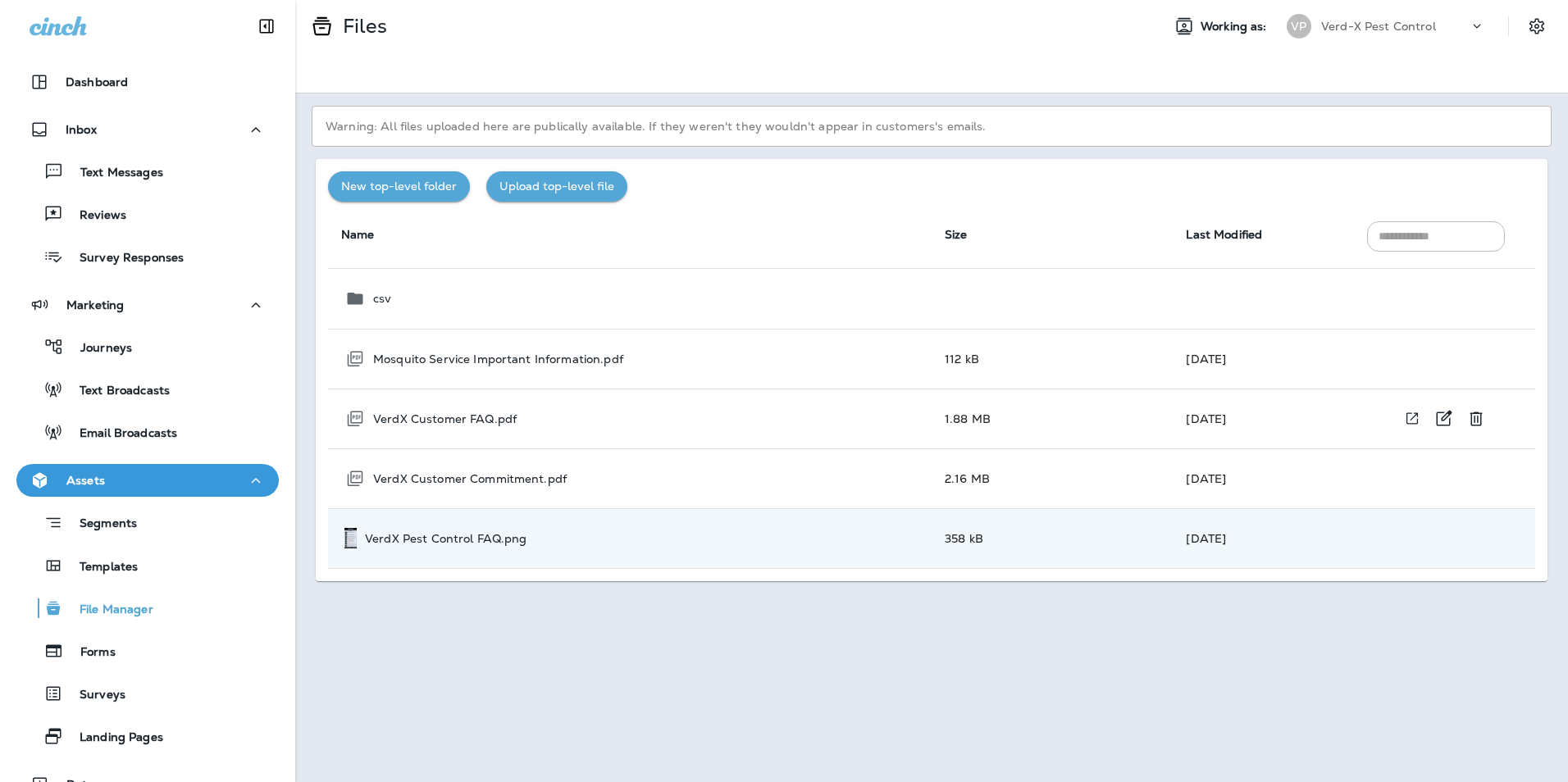
click at [434, 425] on p "VerdX Customer FAQ.pdf" at bounding box center [444, 418] width 144 height 13
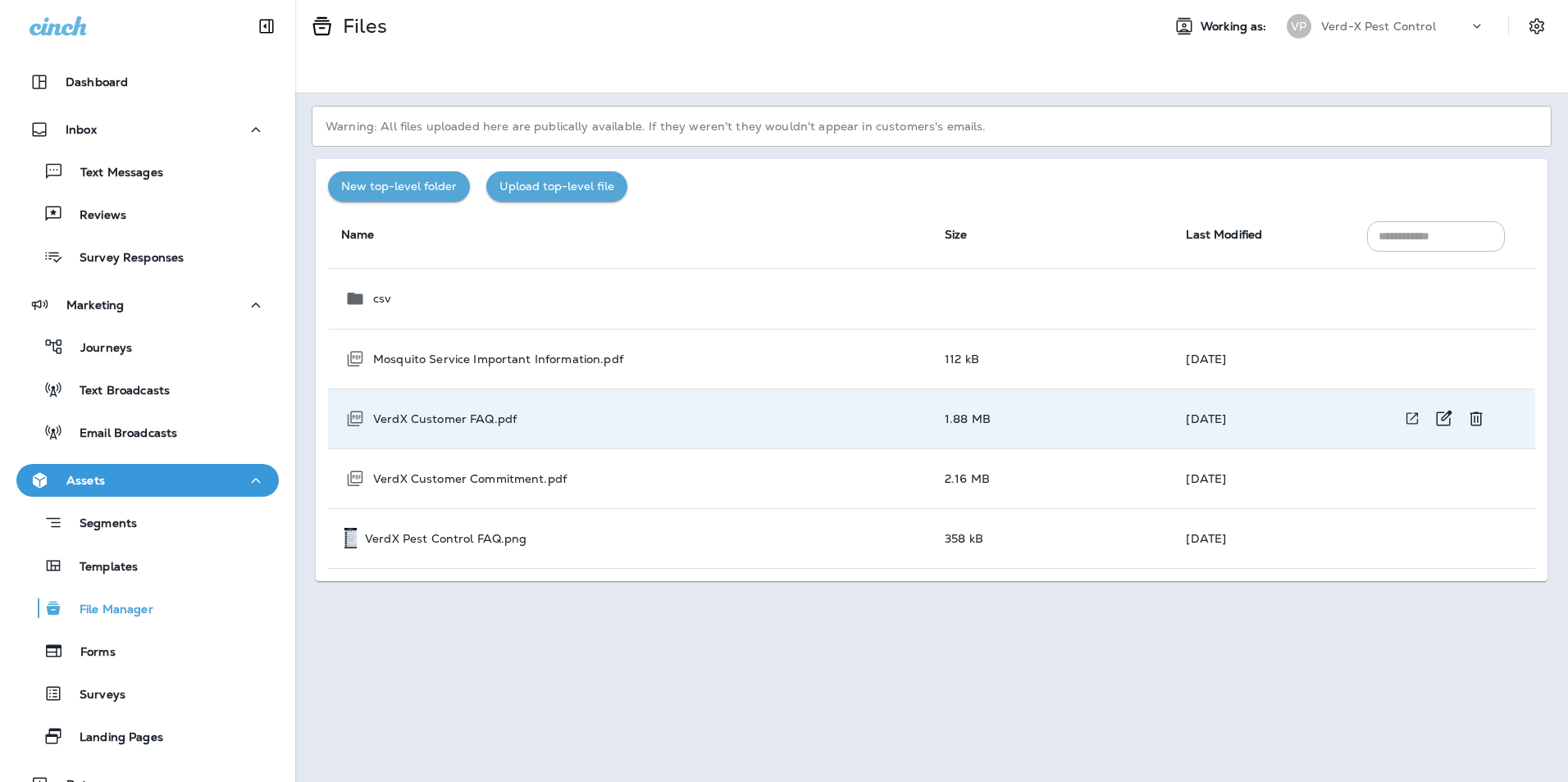
click at [434, 425] on p "VerdX Customer FAQ.pdf" at bounding box center [444, 418] width 144 height 13
drag, startPoint x: 434, startPoint y: 425, endPoint x: 499, endPoint y: 421, distance: 65.1
click at [499, 421] on p "VerdX Customer FAQ.pdf" at bounding box center [444, 418] width 144 height 13
click at [499, 421] on p "VerdX Customer FAQ.pdf" at bounding box center [444, 418] width 144 height 13
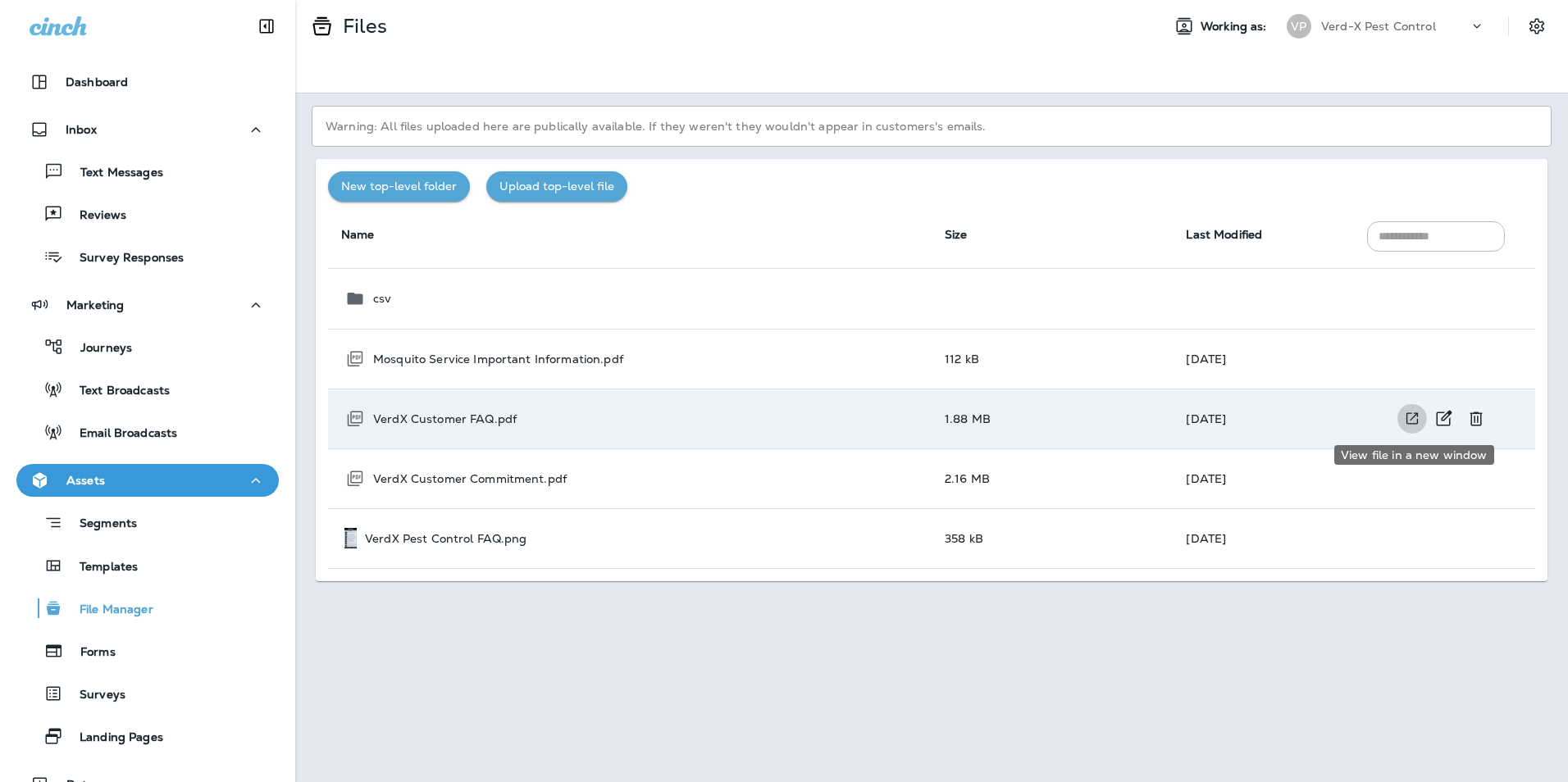
click at [1412, 419] on icon "View file in a new window" at bounding box center [1411, 418] width 12 height 12
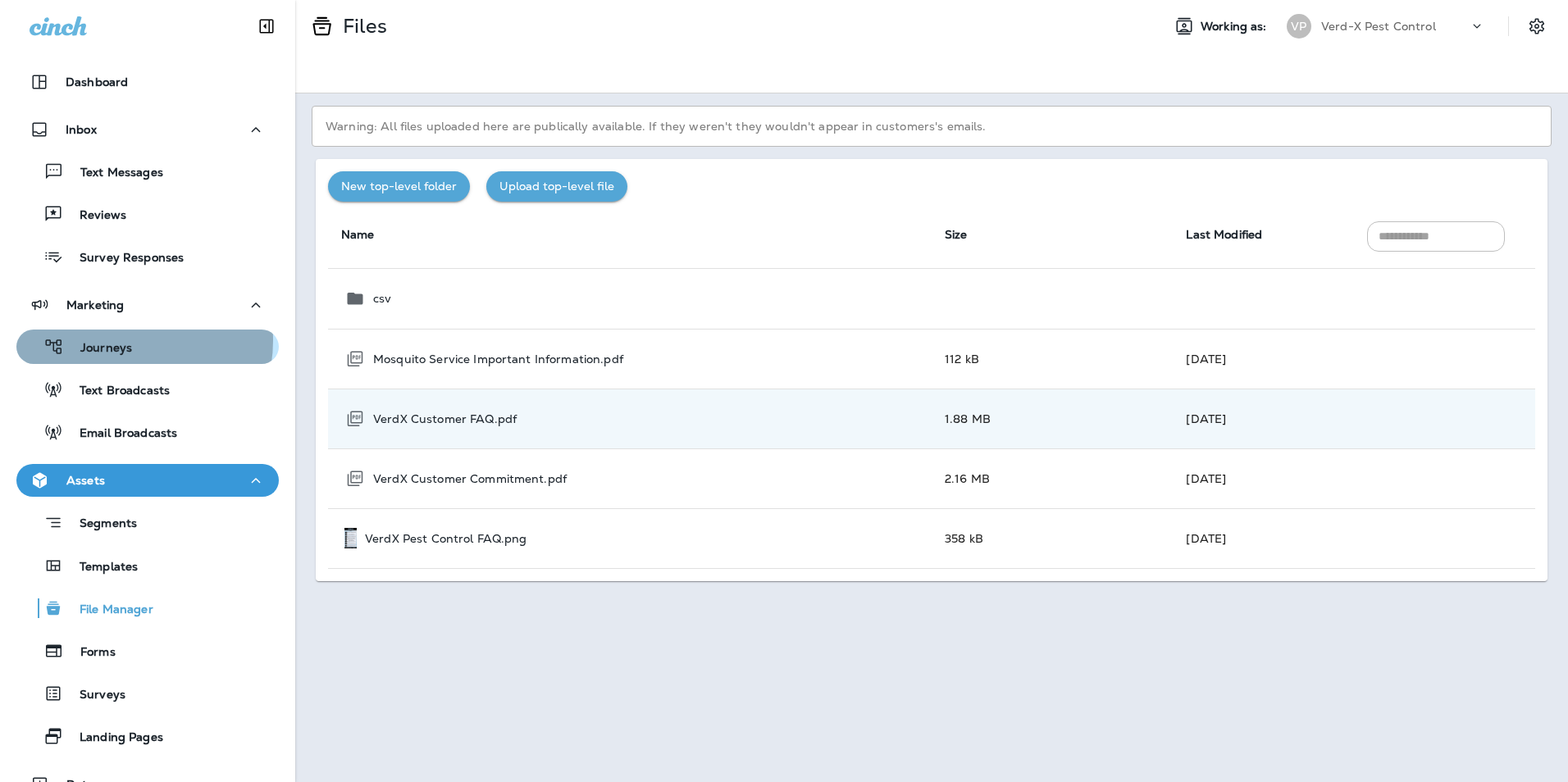
click at [117, 341] on p "Journeys" at bounding box center [98, 348] width 68 height 15
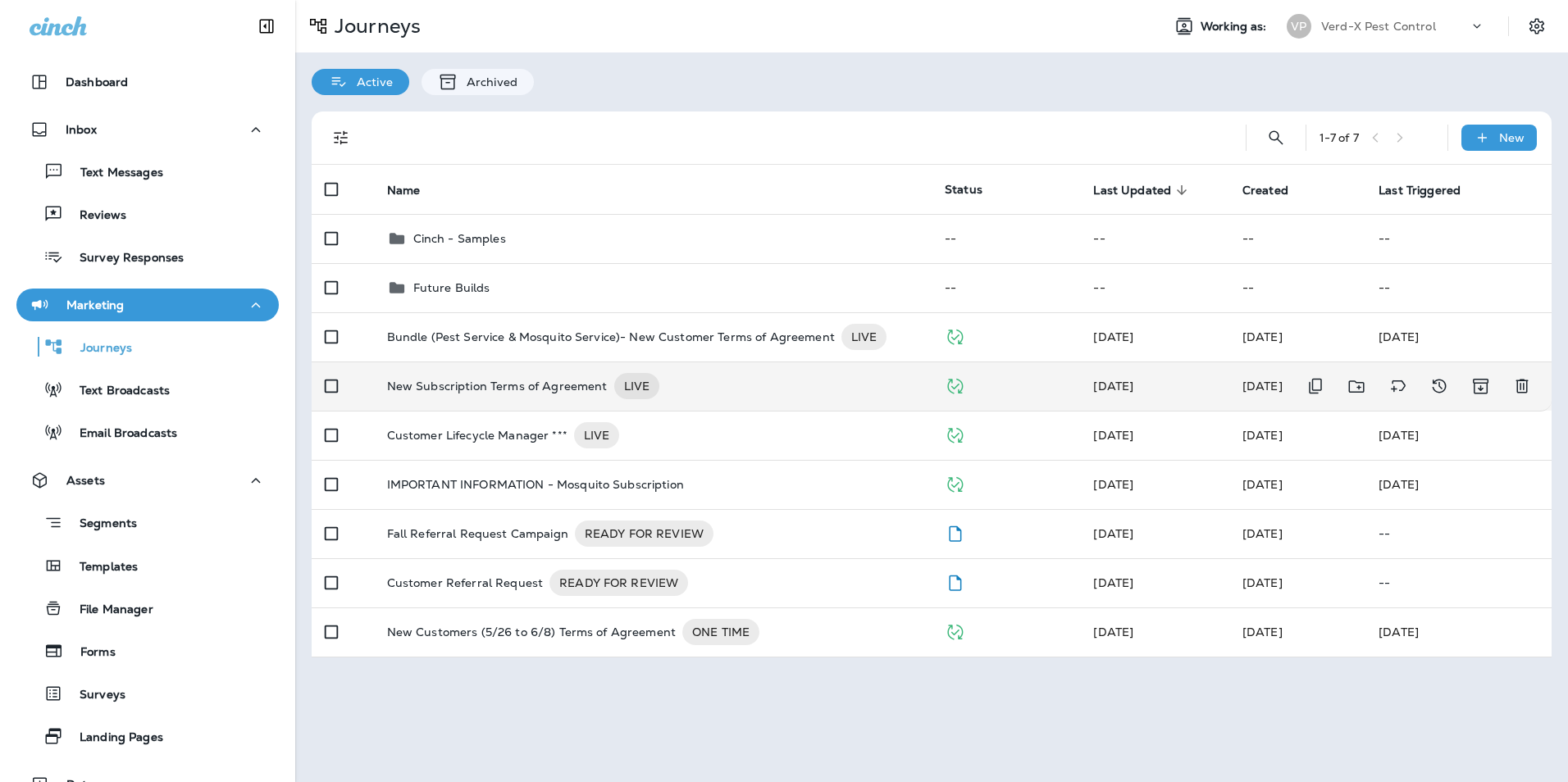
click at [545, 388] on p "New Subscription Terms of Agreement" at bounding box center [497, 385] width 220 height 26
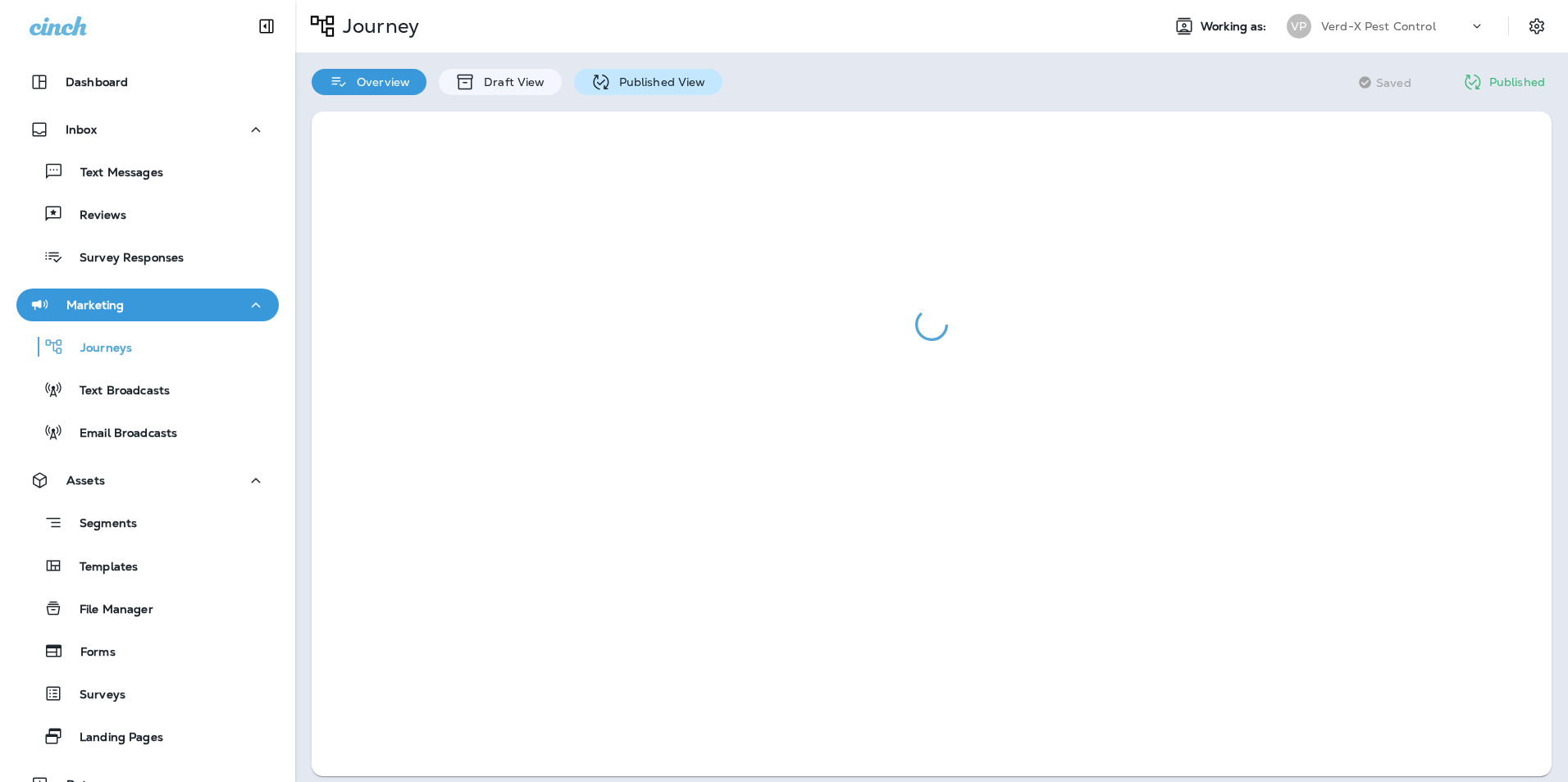
click at [675, 83] on p "Published View" at bounding box center [658, 82] width 95 height 13
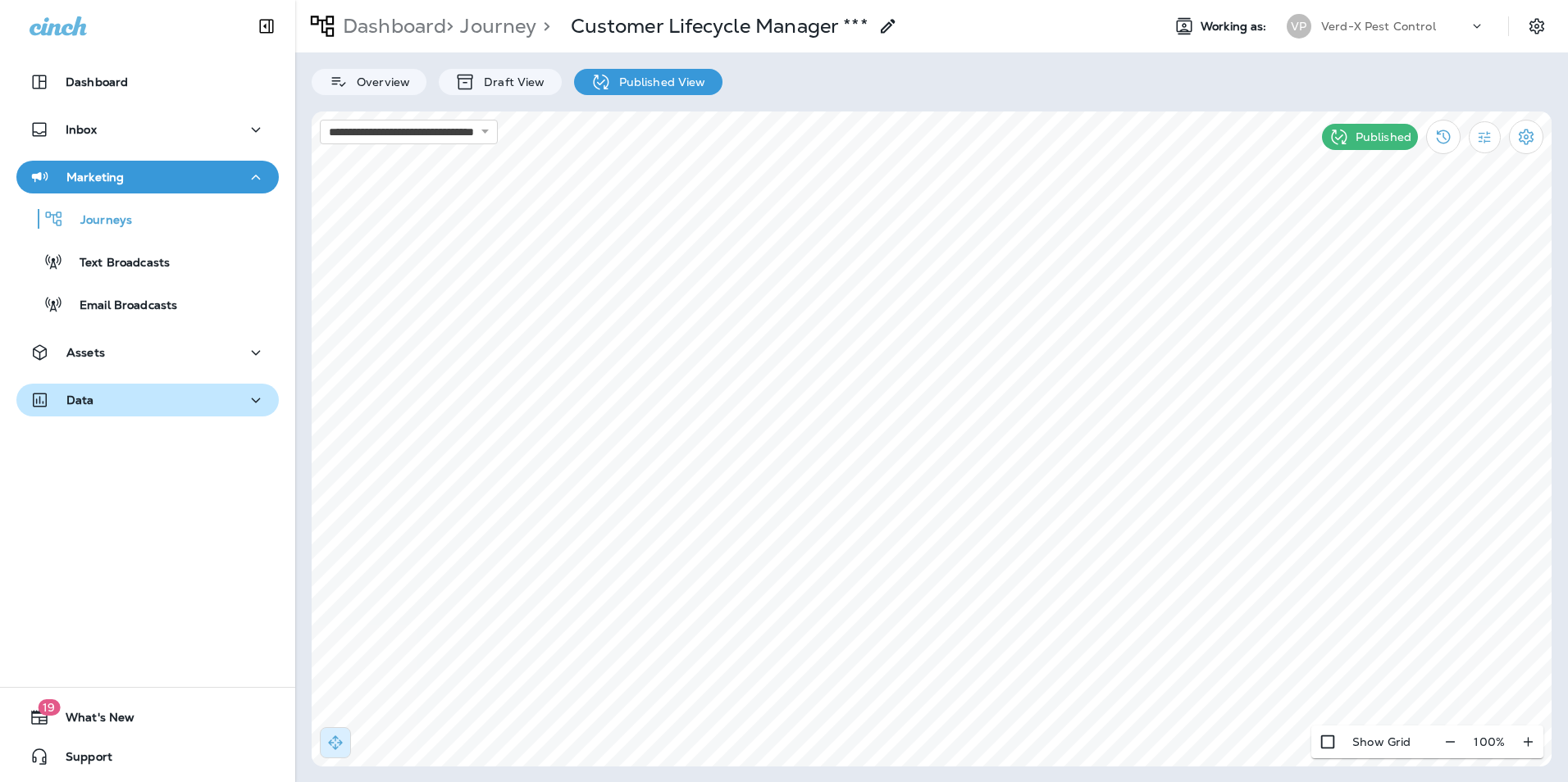
click at [74, 399] on p "Data" at bounding box center [79, 399] width 28 height 13
